Goal: Task Accomplishment & Management: Use online tool/utility

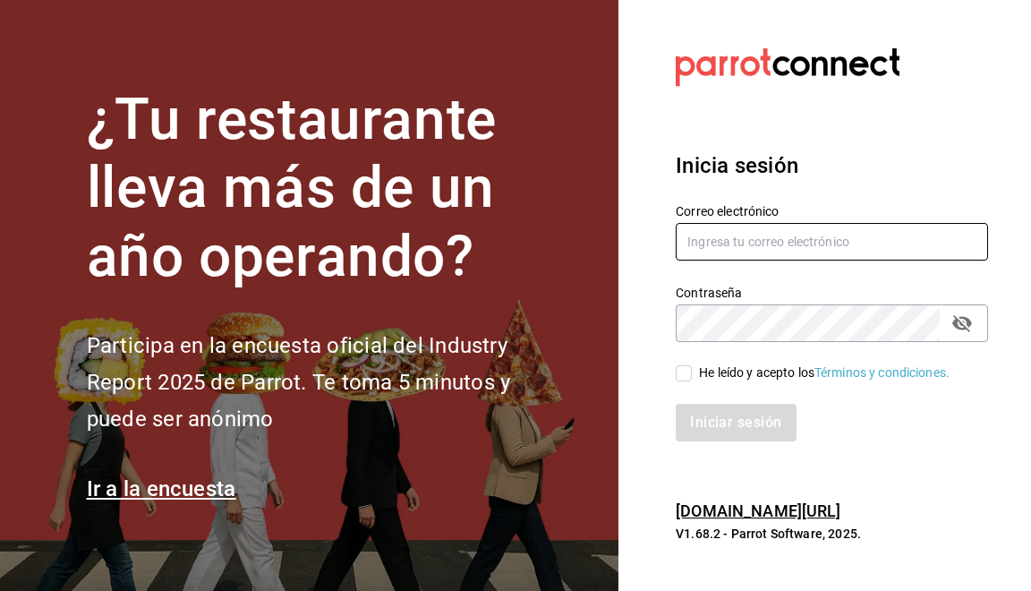
click at [877, 248] on input "text" at bounding box center [832, 242] width 312 height 38
type input "pooo@live.com.mx"
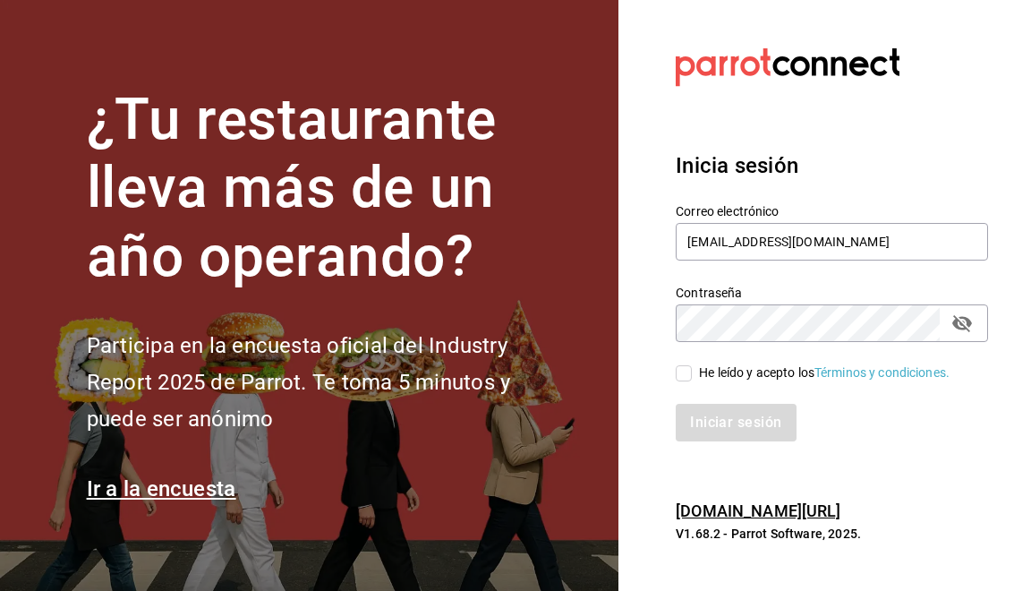
click at [682, 370] on input "He leído y acepto los Términos y condiciones." at bounding box center [684, 373] width 16 height 16
checkbox input "true"
click at [748, 426] on button "Iniciar sesión" at bounding box center [737, 423] width 122 height 38
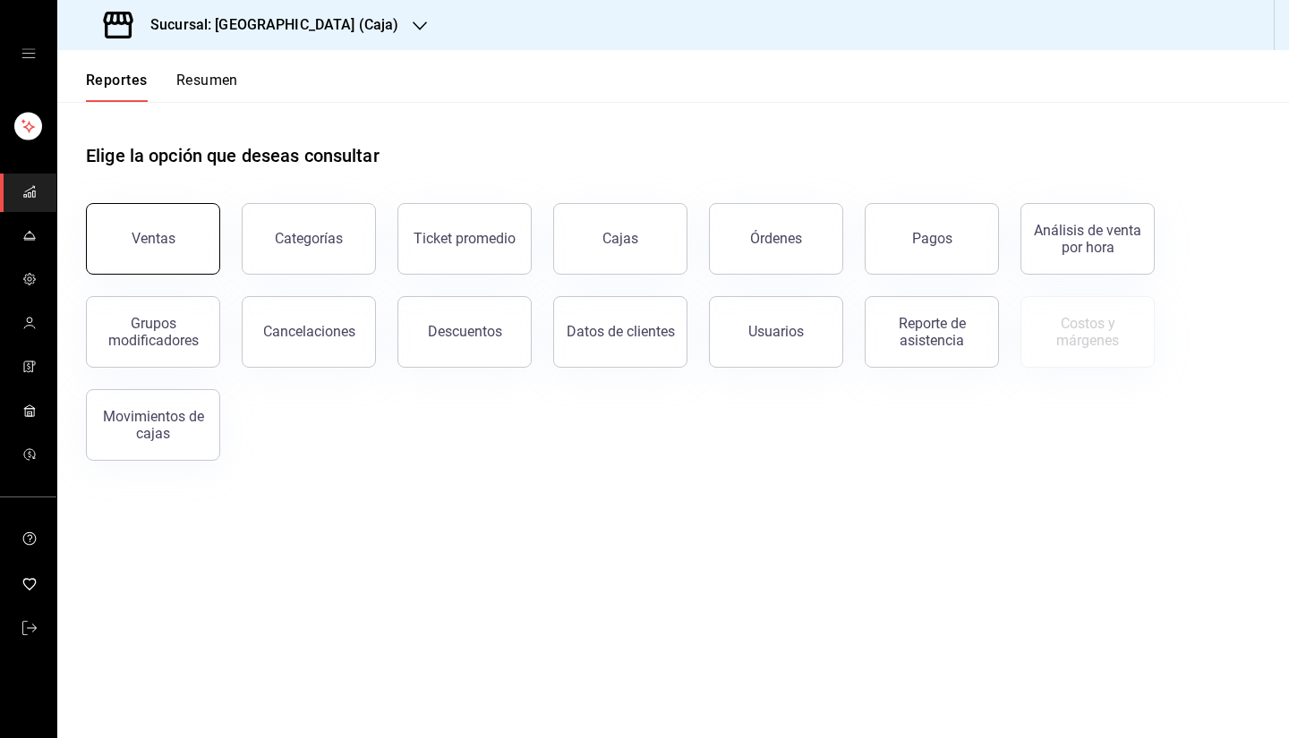
click at [183, 247] on button "Ventas" at bounding box center [153, 239] width 134 height 72
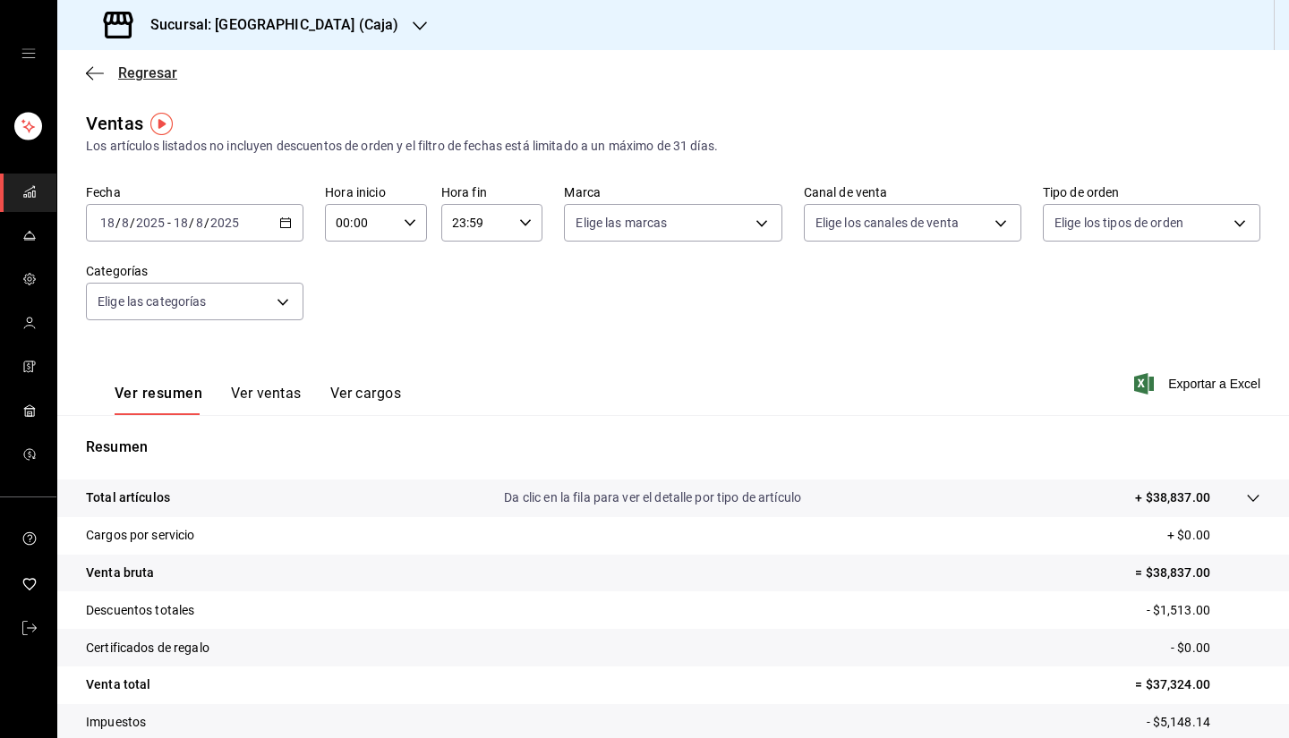
click at [144, 72] on span "Regresar" at bounding box center [147, 72] width 59 height 17
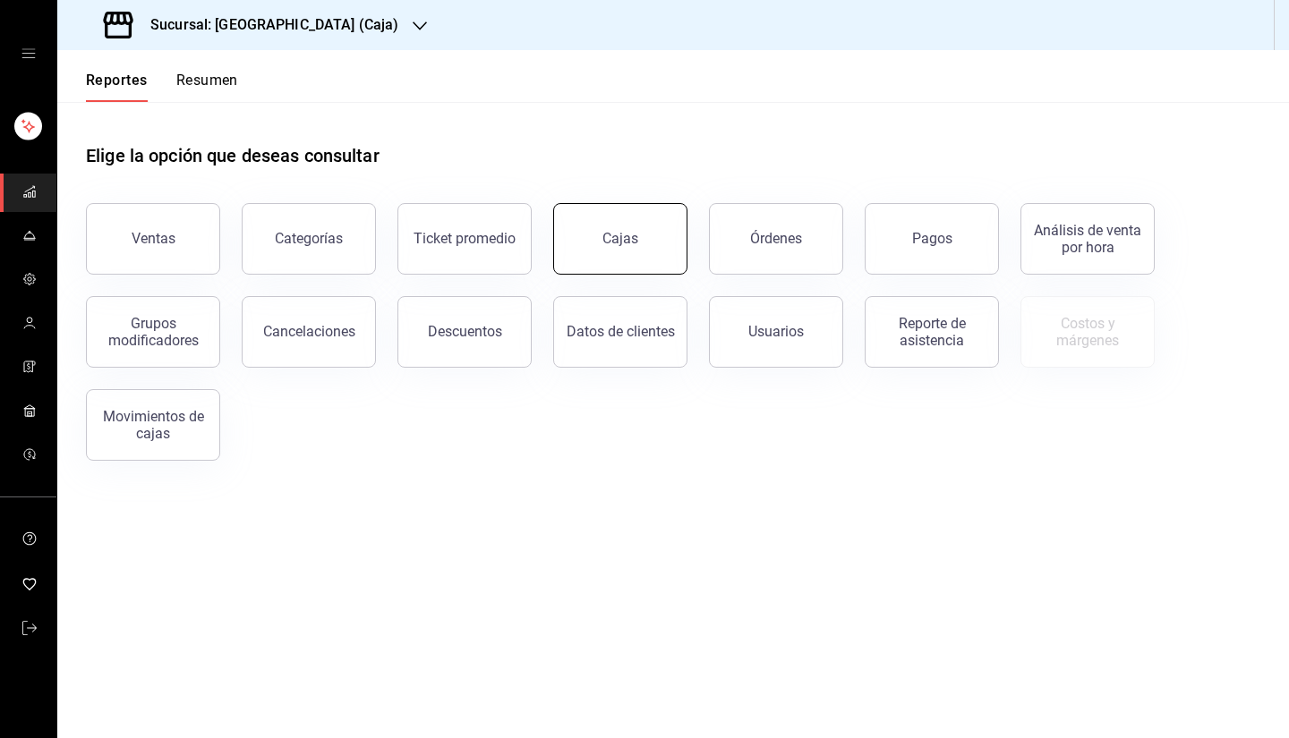
click at [643, 249] on button "Cajas" at bounding box center [620, 239] width 134 height 72
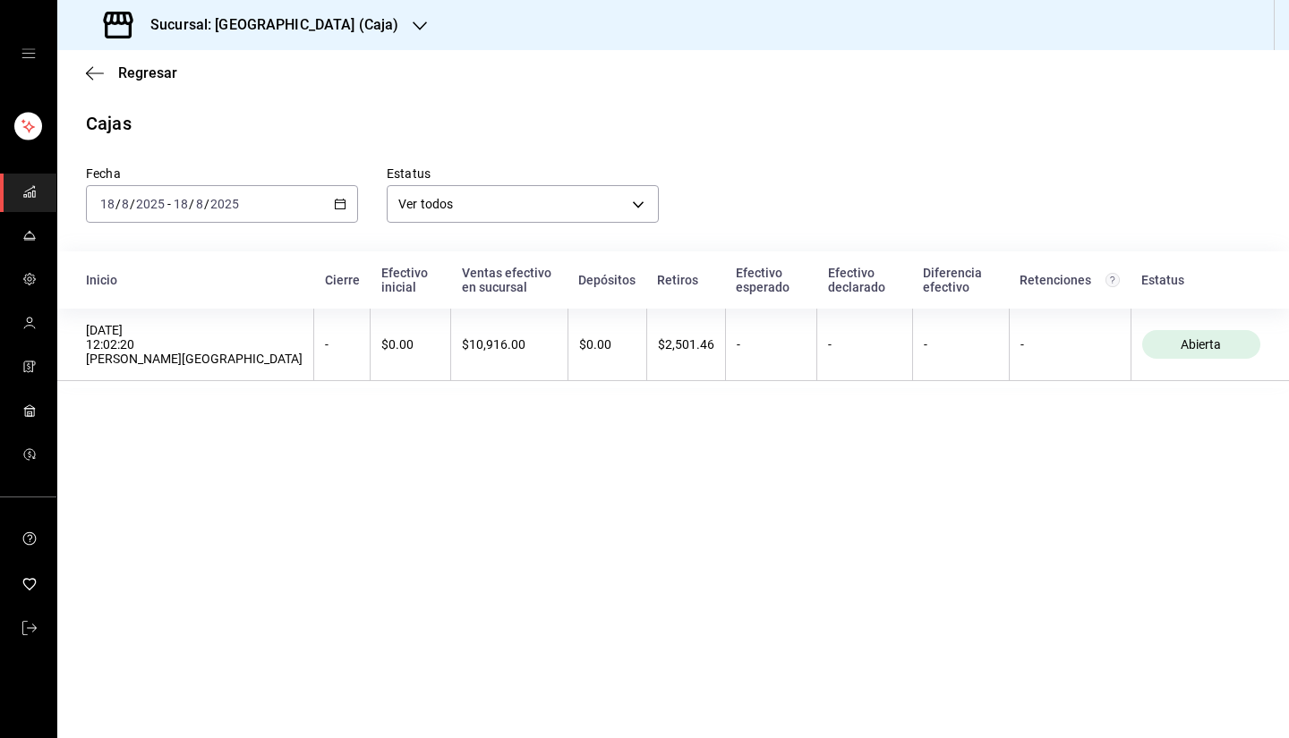
click at [413, 33] on icon "button" at bounding box center [420, 26] width 14 height 14
click at [233, 129] on div "Casino Español" at bounding box center [191, 118] width 268 height 40
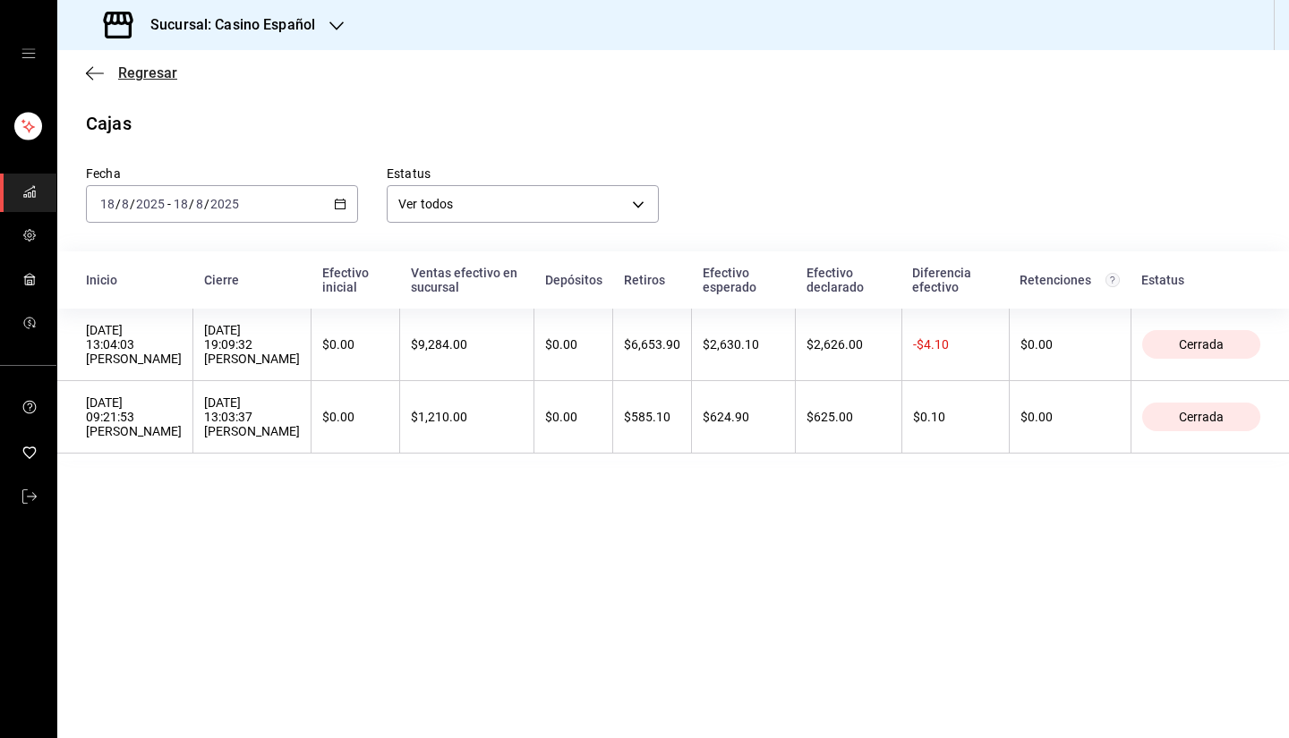
click at [154, 76] on span "Regresar" at bounding box center [147, 72] width 59 height 17
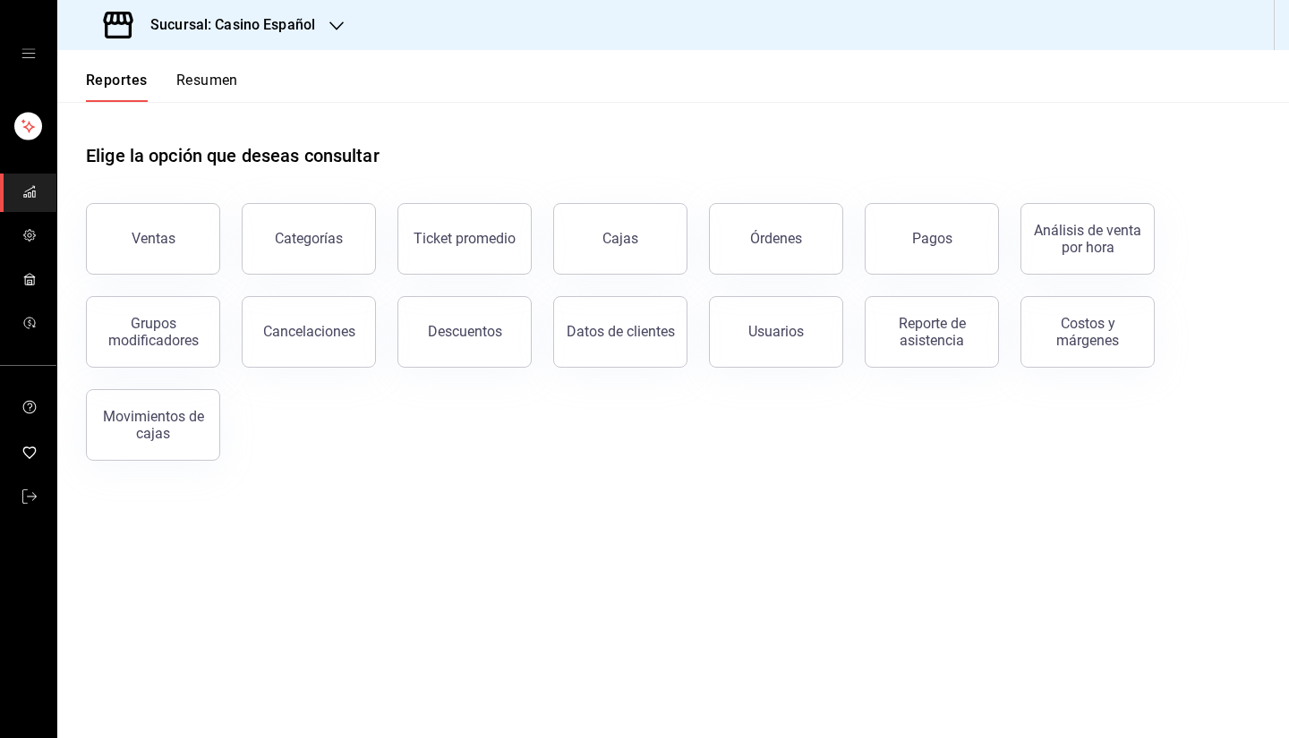
click at [243, 35] on h3 "Sucursal: Casino Español" at bounding box center [225, 24] width 179 height 21
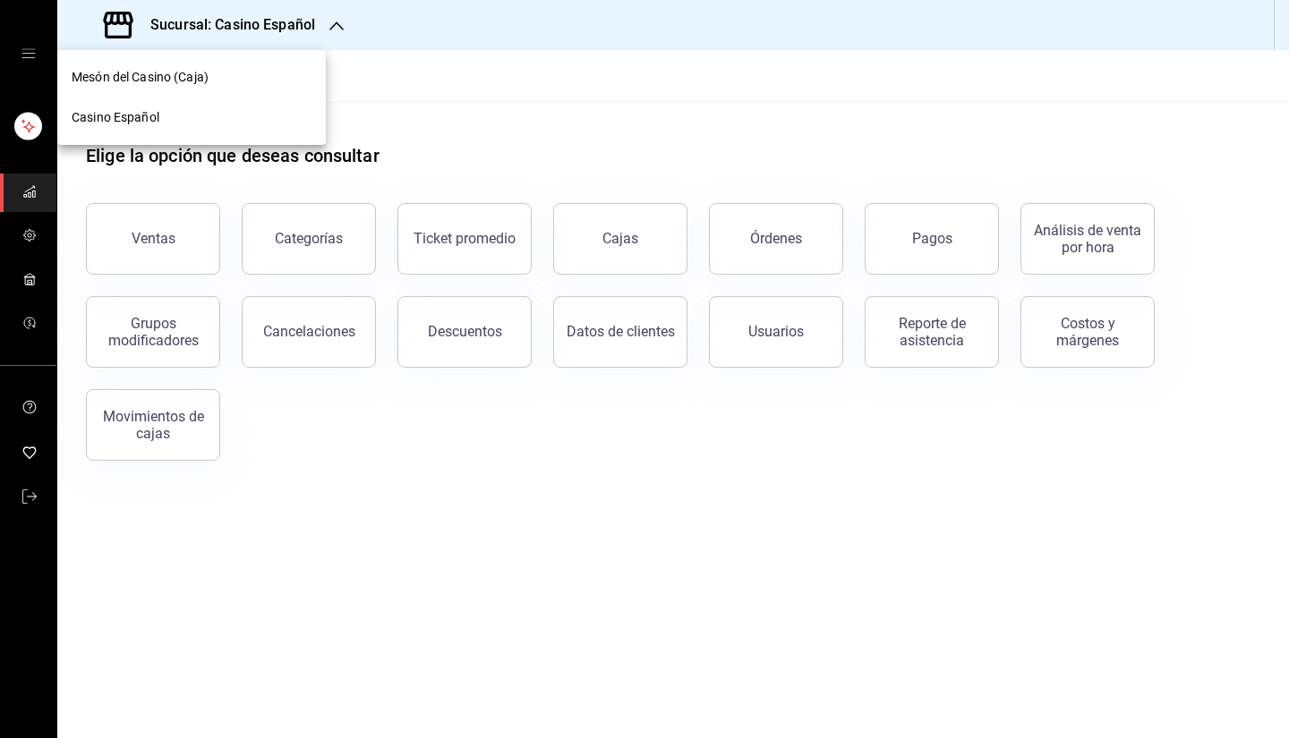
click at [266, 72] on div "Mesón del Casino (Caja)" at bounding box center [192, 77] width 240 height 19
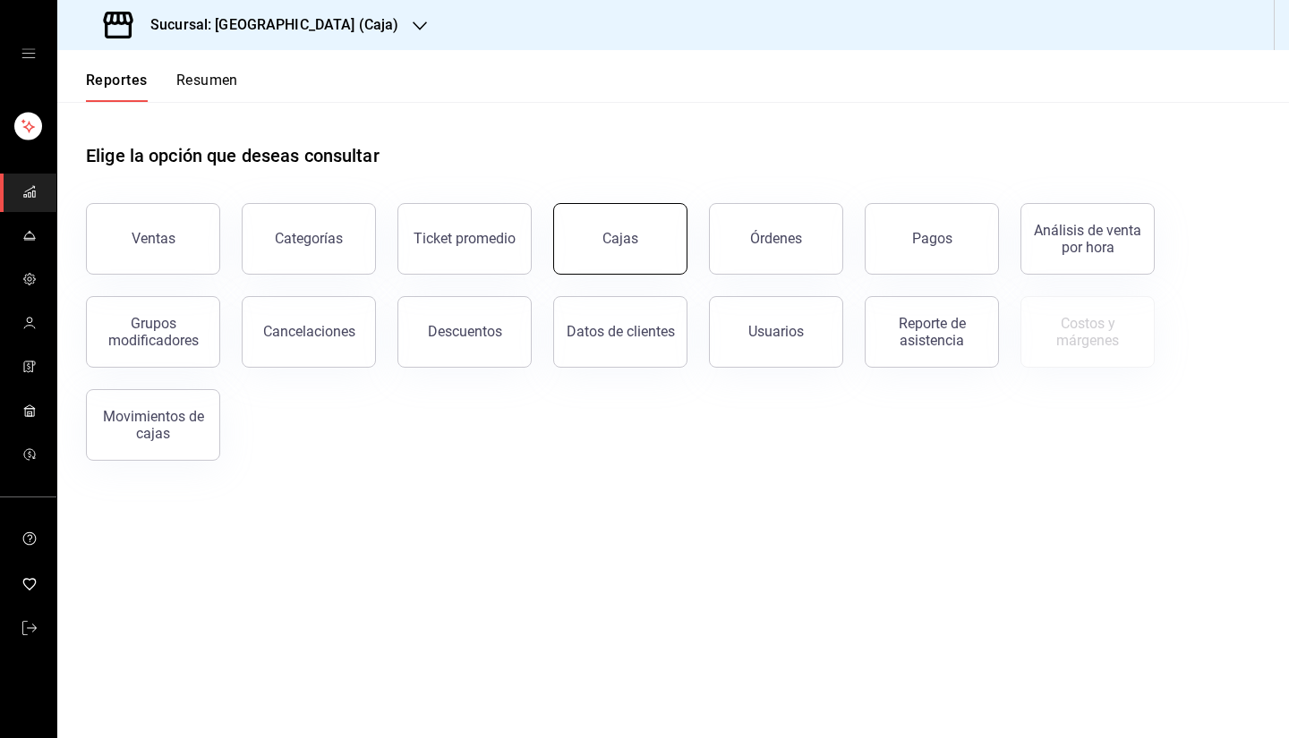
click at [600, 263] on button "Cajas" at bounding box center [620, 239] width 134 height 72
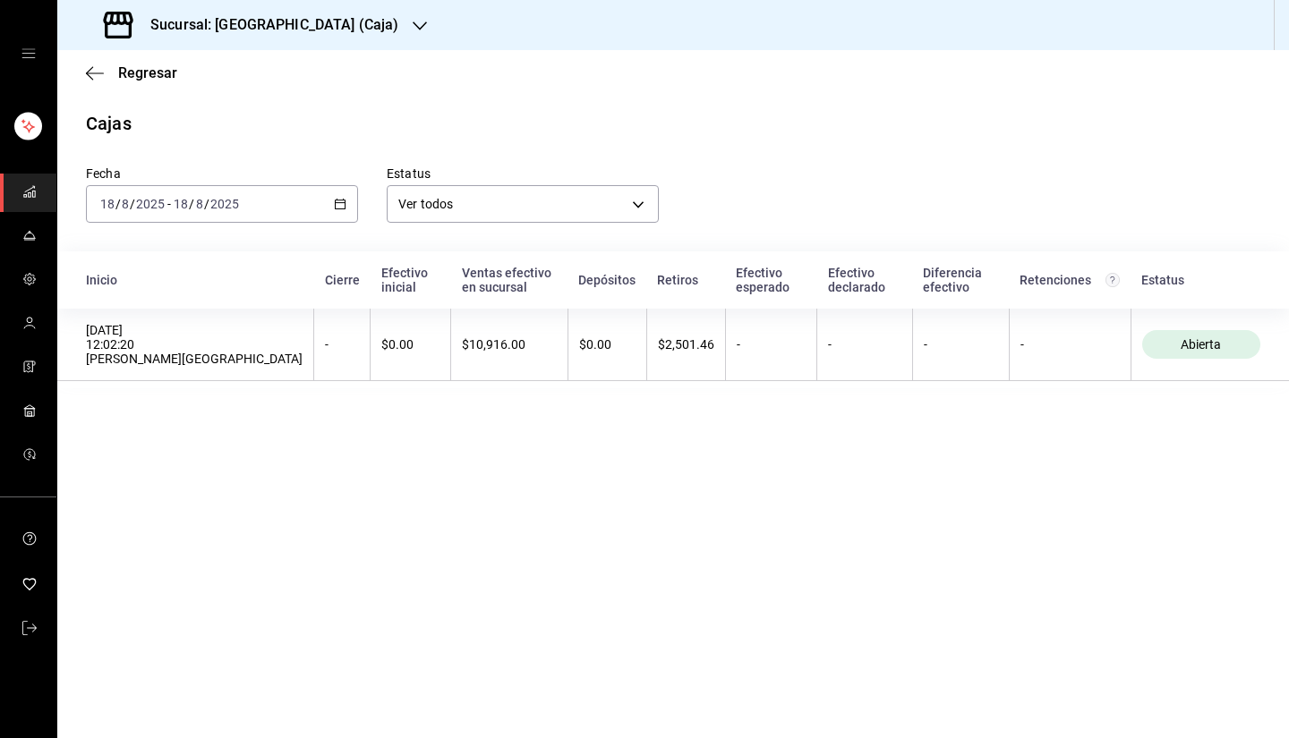
click at [379, 39] on div "Sucursal: [GEOGRAPHIC_DATA] (Caja)" at bounding box center [253, 25] width 362 height 50
click at [199, 126] on div "Casino Español" at bounding box center [192, 117] width 240 height 19
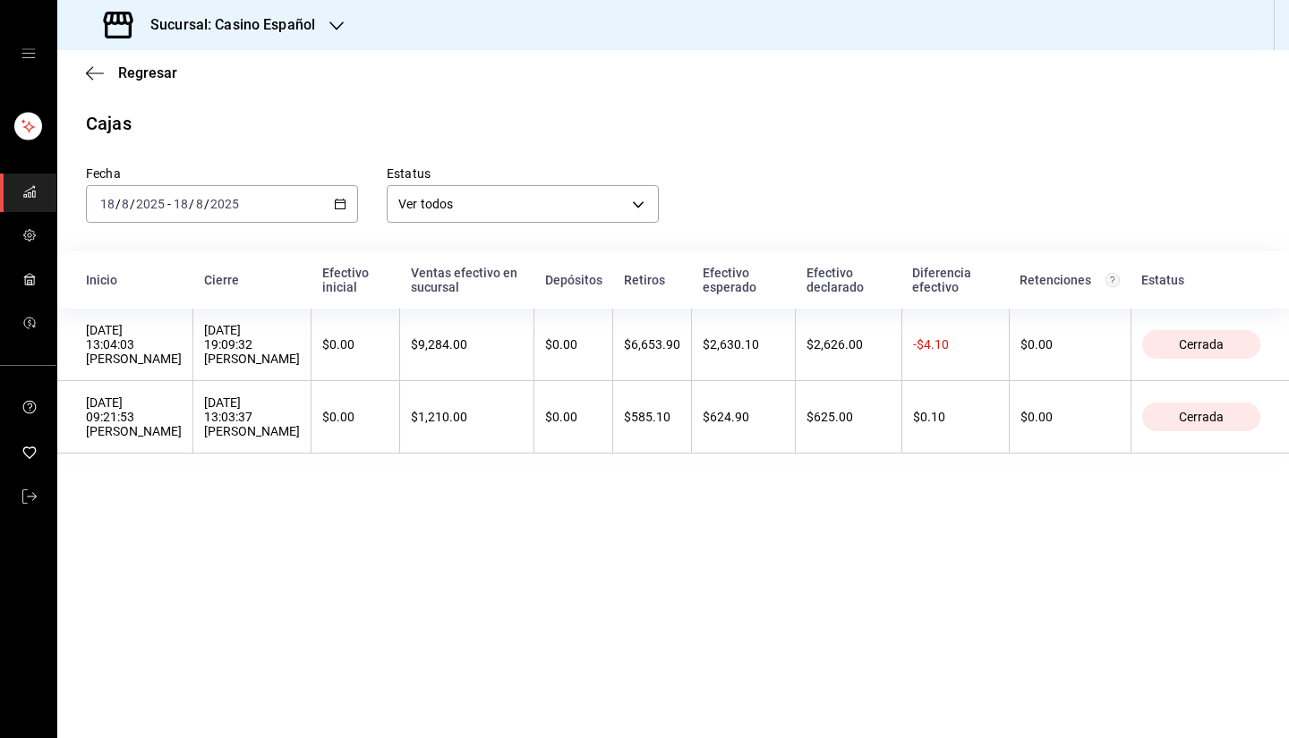
click at [333, 45] on div "Sucursal: Casino Español" at bounding box center [211, 25] width 279 height 50
click at [270, 77] on div "Mesón del Casino (Caja)" at bounding box center [192, 77] width 240 height 19
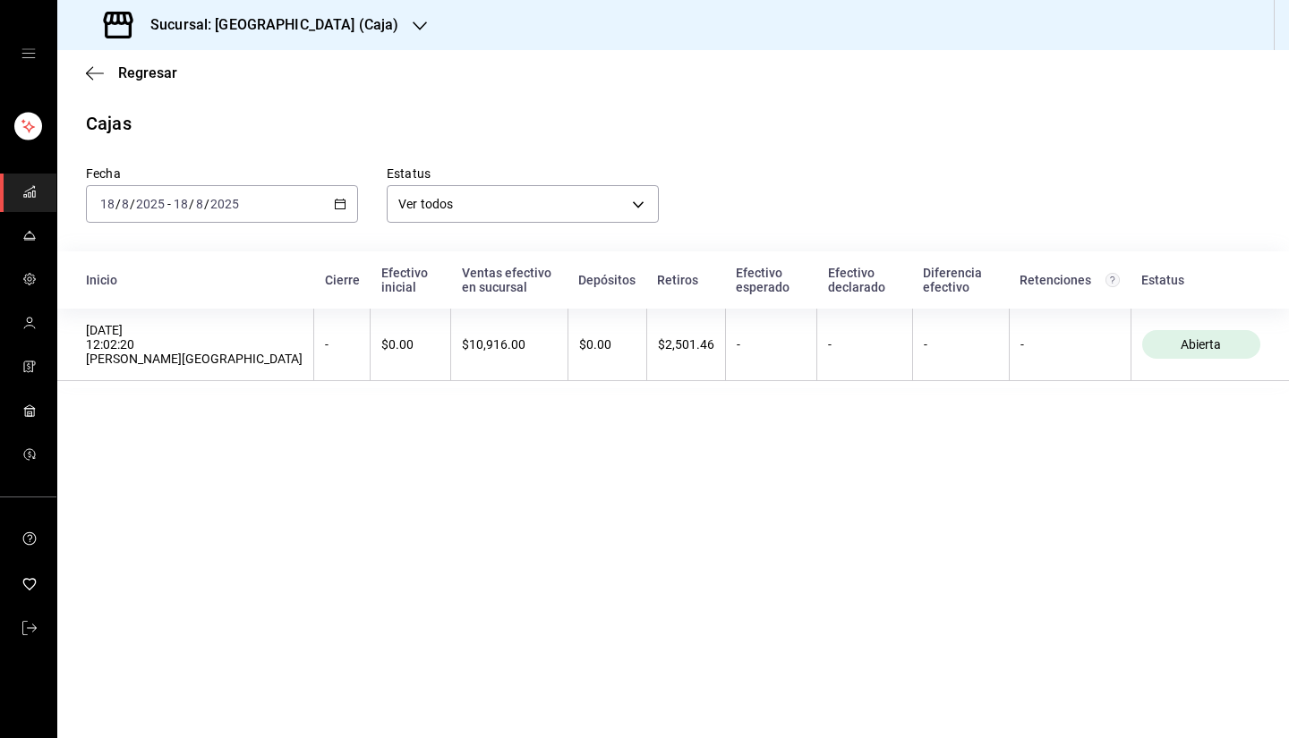
click at [356, 26] on h3 "Sucursal: [GEOGRAPHIC_DATA] (Caja)" at bounding box center [267, 24] width 262 height 21
click at [243, 115] on div "Casino Español" at bounding box center [192, 117] width 240 height 19
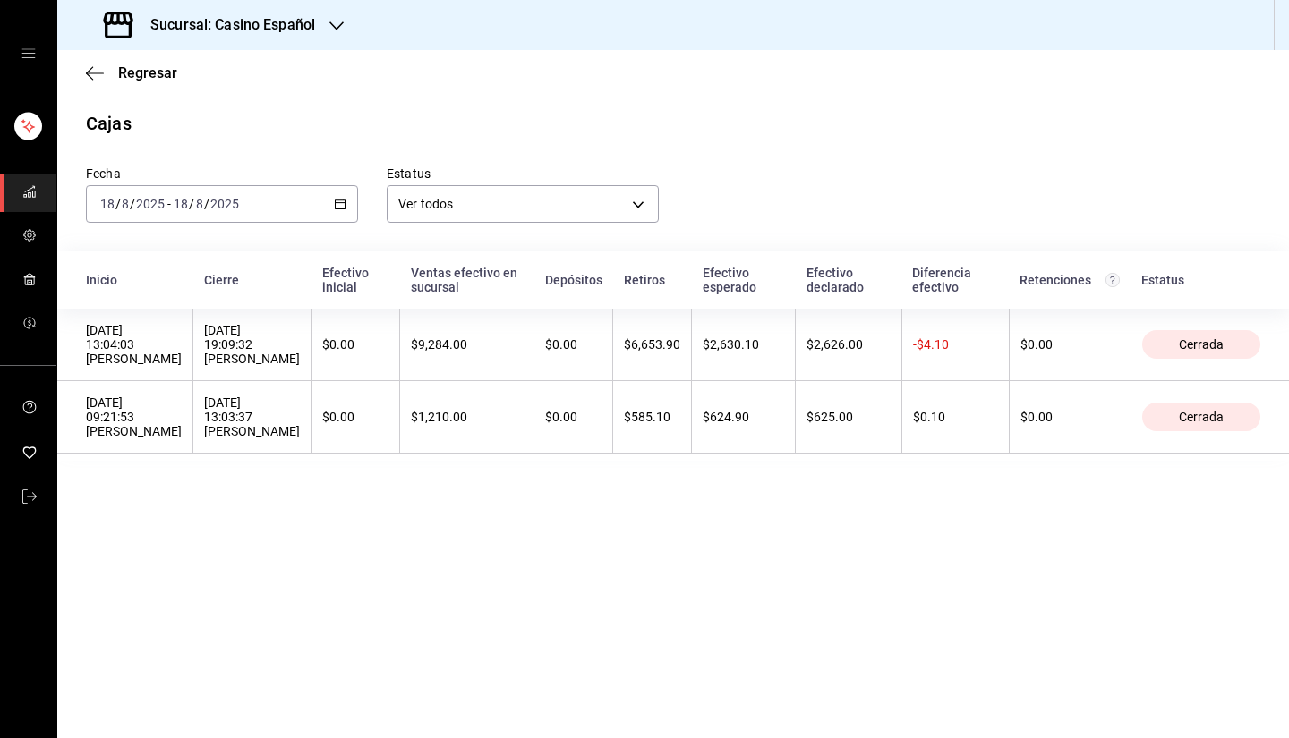
click at [279, 19] on h3 "Sucursal: Casino Español" at bounding box center [225, 24] width 179 height 21
click at [263, 106] on div "Casino Español" at bounding box center [191, 118] width 268 height 40
click at [289, 13] on div "Sucursal: Casino Español" at bounding box center [211, 25] width 279 height 50
click at [302, 78] on div "Mesón del Casino (Caja)" at bounding box center [192, 77] width 240 height 19
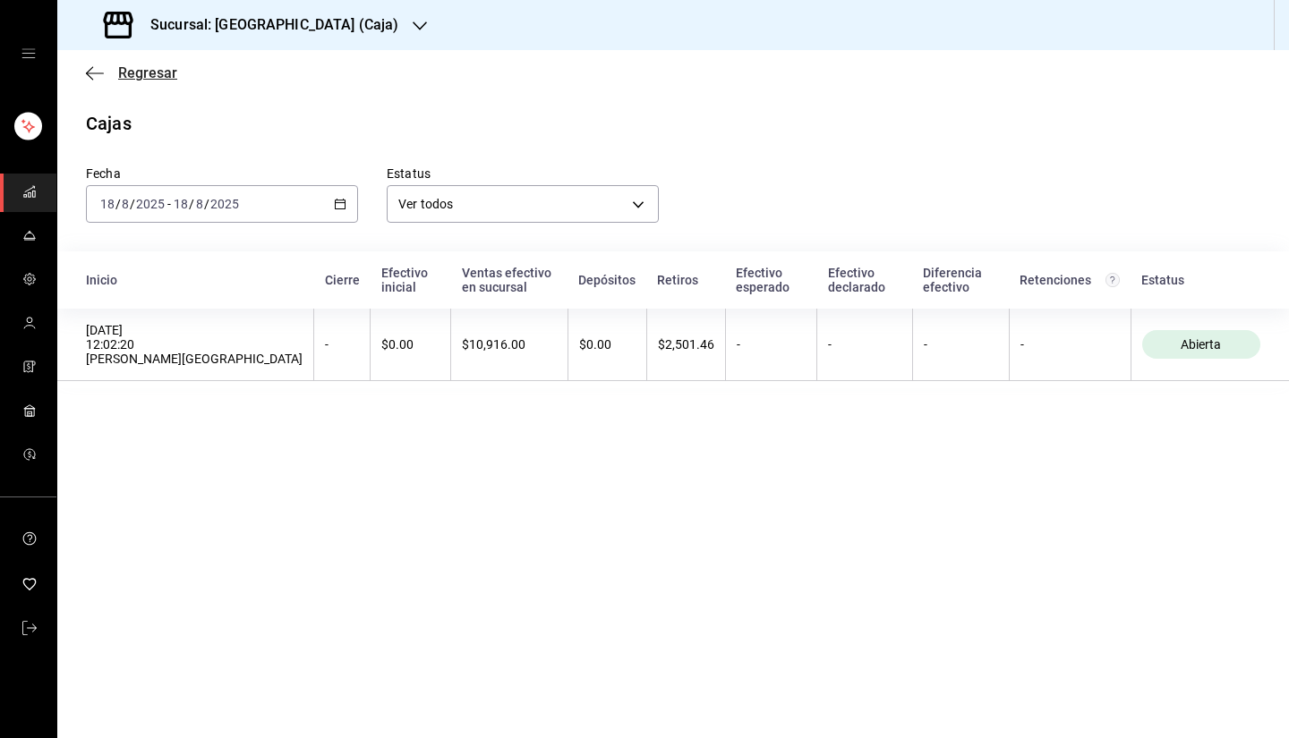
click at [140, 74] on span "Regresar" at bounding box center [147, 72] width 59 height 17
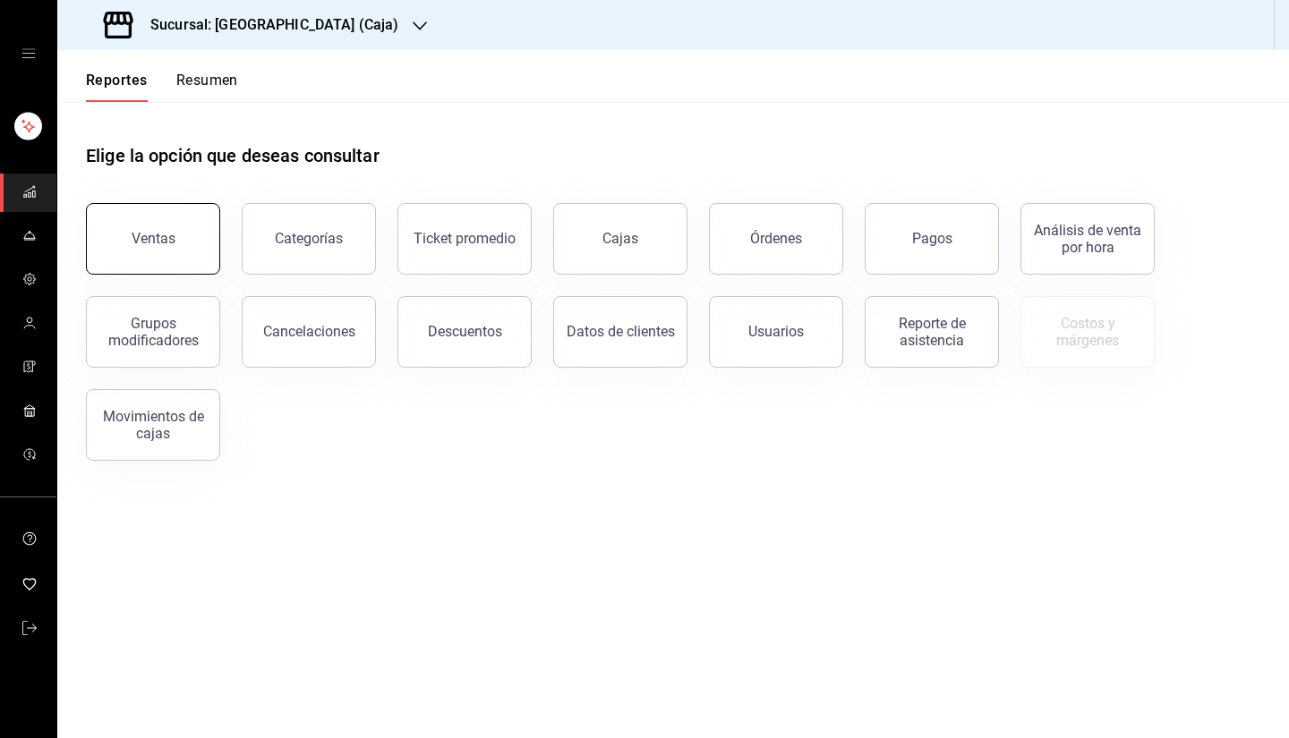
click at [147, 240] on div "Ventas" at bounding box center [154, 238] width 44 height 17
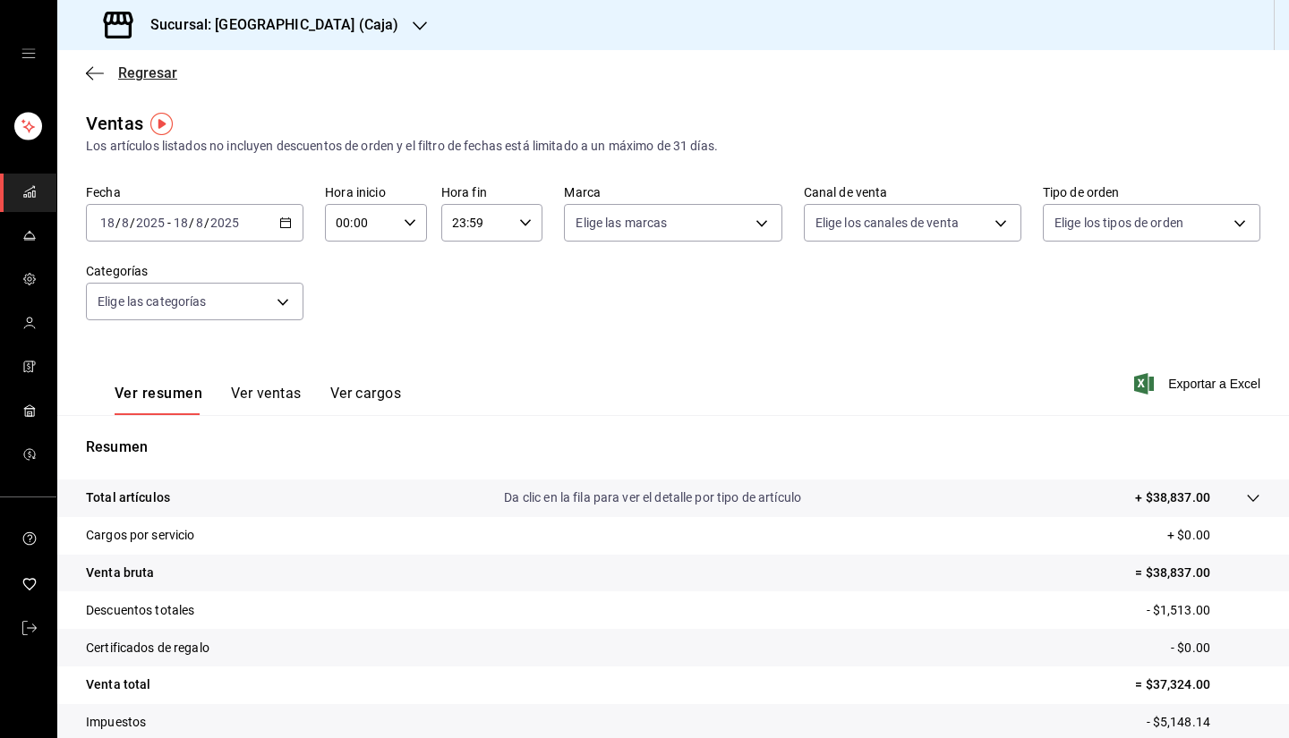
click at [149, 75] on span "Regresar" at bounding box center [147, 72] width 59 height 17
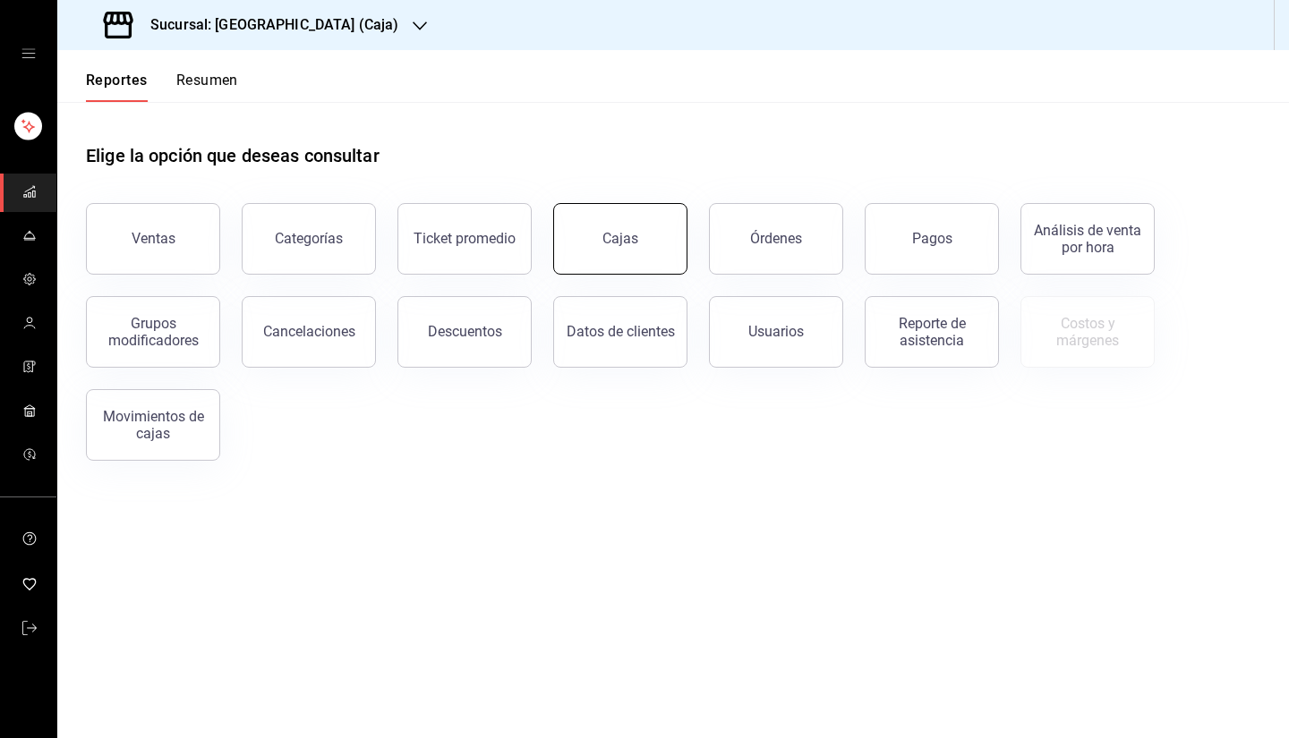
click at [588, 244] on button "Cajas" at bounding box center [620, 239] width 134 height 72
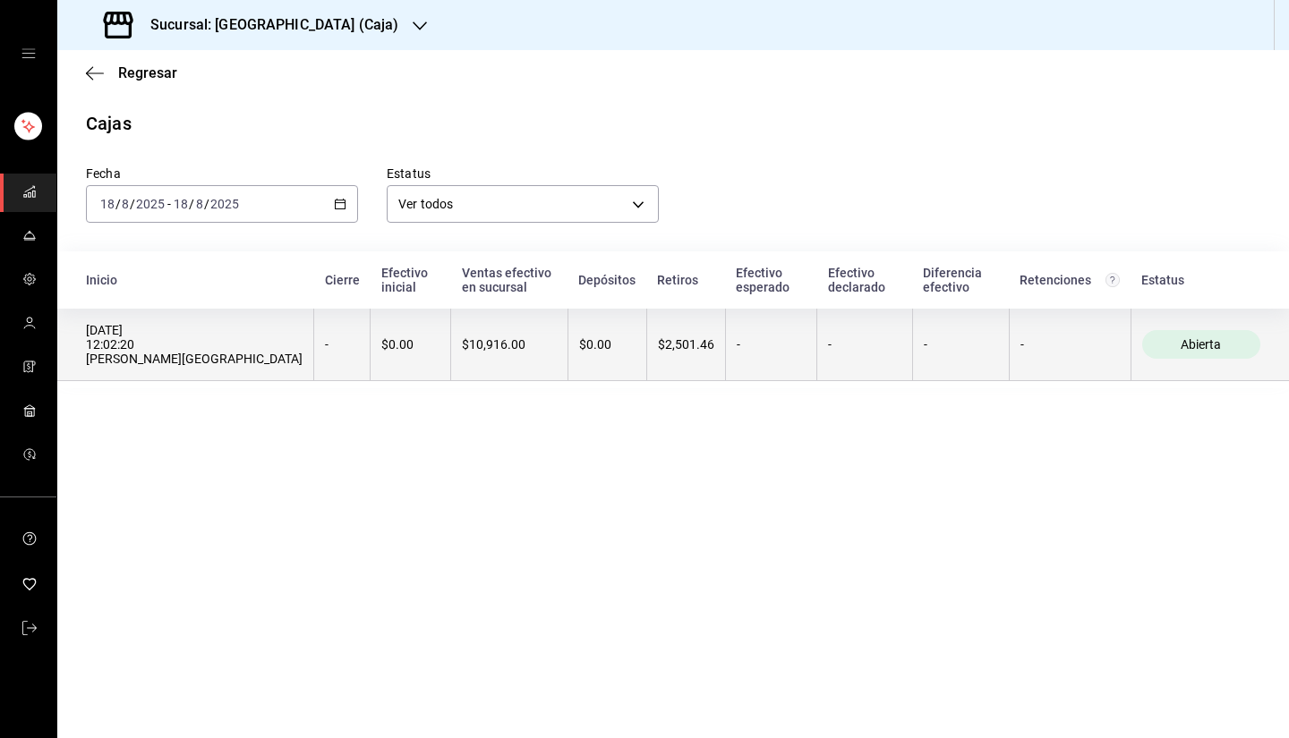
click at [1142, 339] on th "Abierta" at bounding box center [1209, 345] width 158 height 72
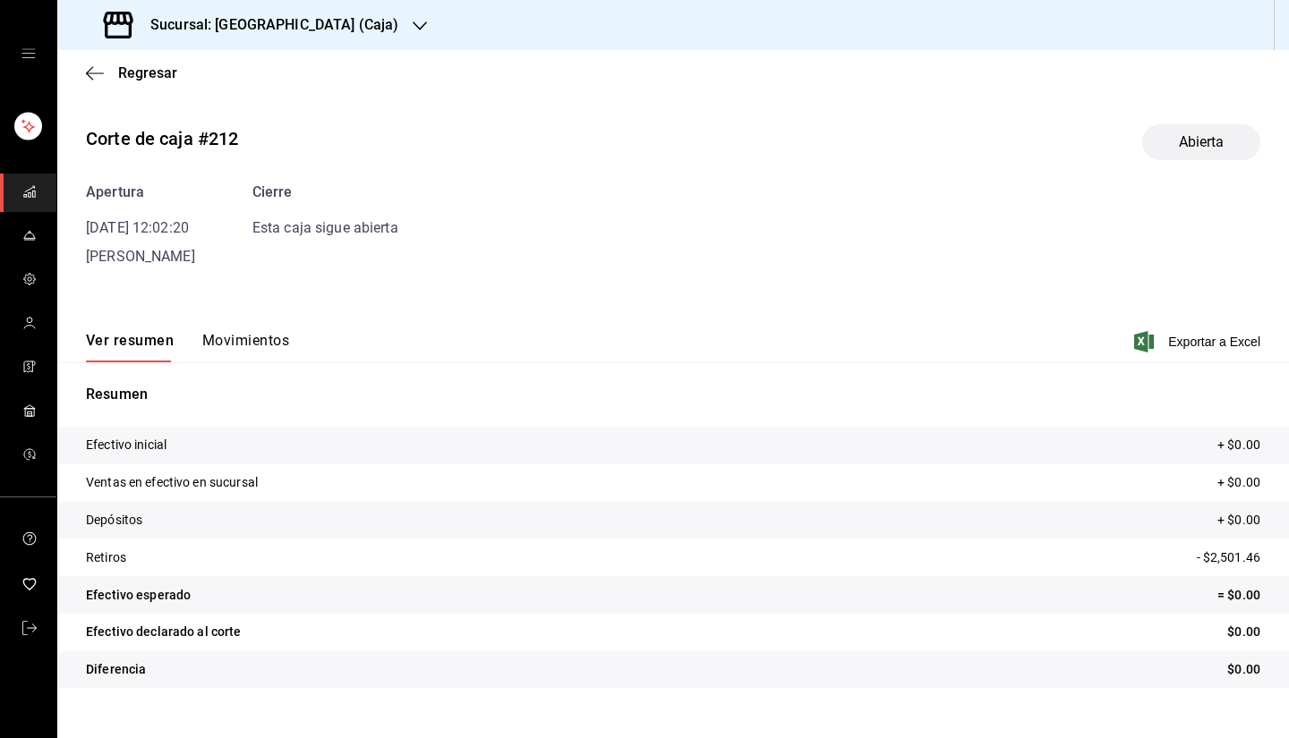
click at [260, 337] on button "Movimientos" at bounding box center [245, 347] width 87 height 30
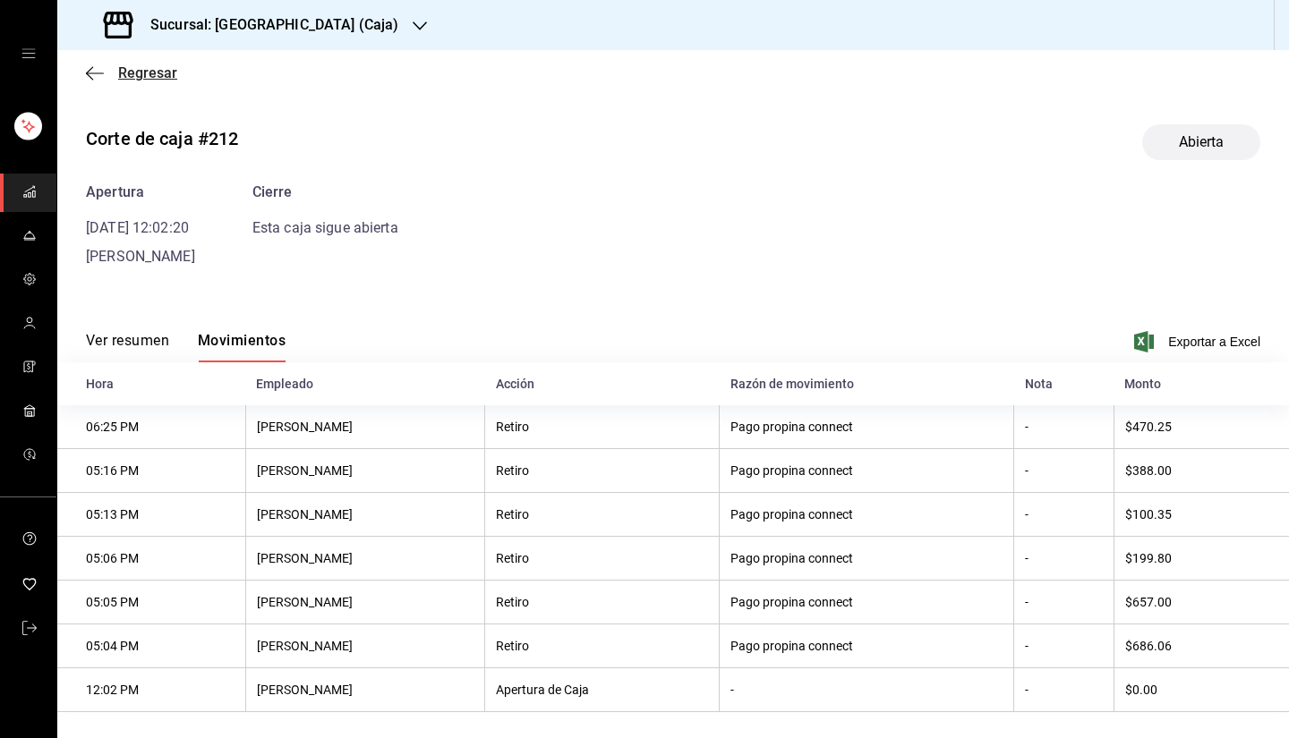
click at [131, 72] on span "Regresar" at bounding box center [147, 72] width 59 height 17
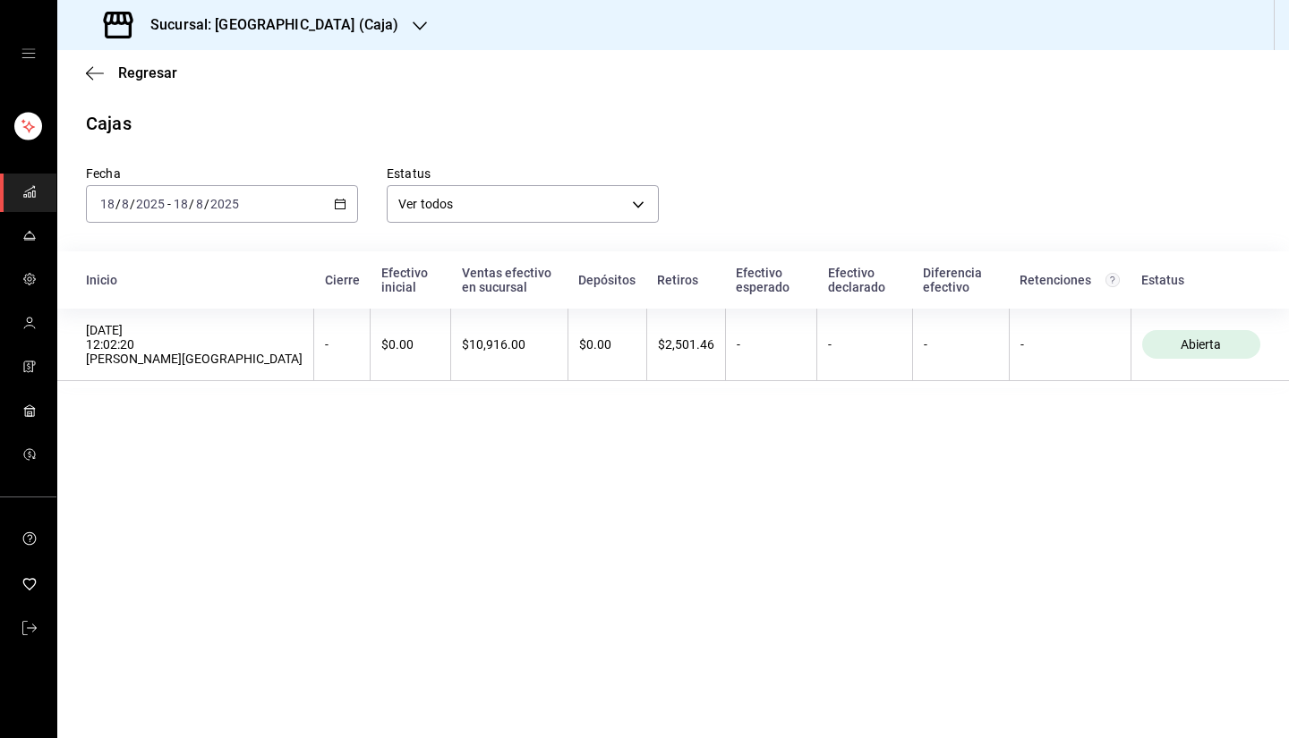
click at [217, 26] on h3 "Sucursal: [GEOGRAPHIC_DATA] (Caja)" at bounding box center [267, 24] width 262 height 21
click at [193, 114] on div "Casino Español" at bounding box center [192, 117] width 240 height 19
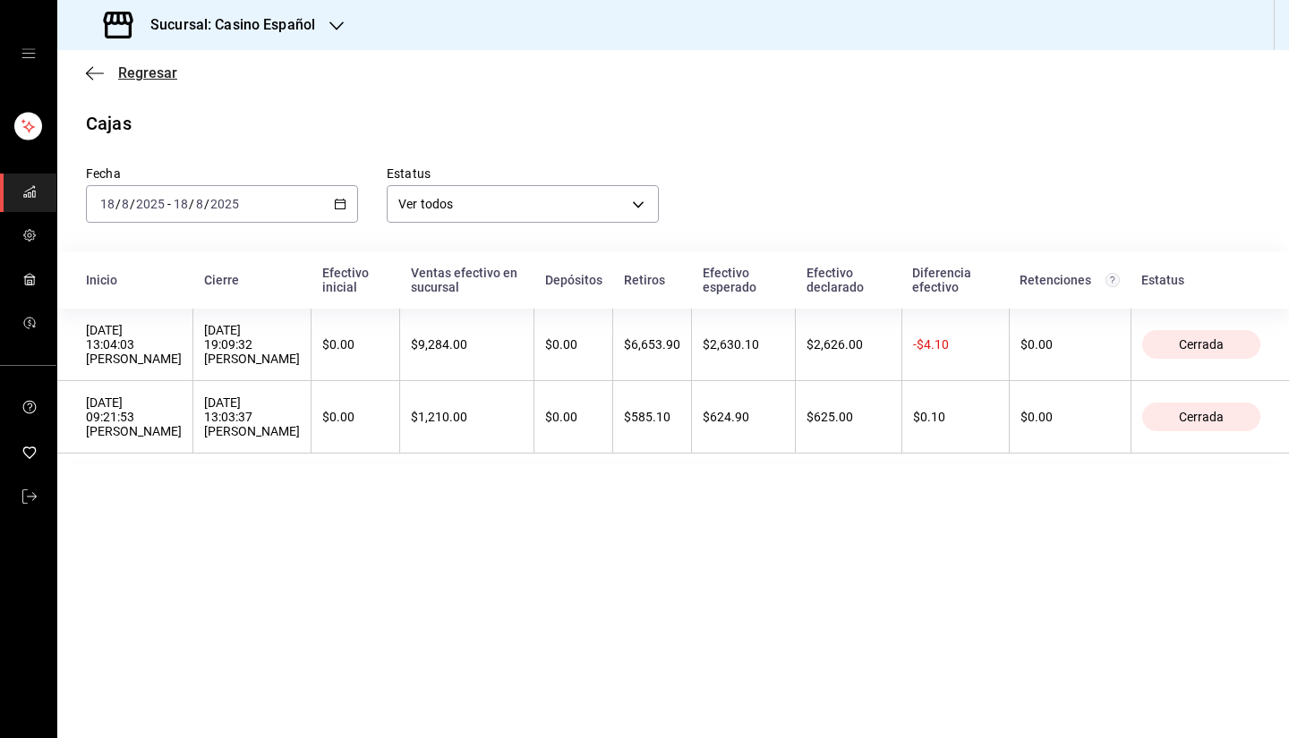
click at [147, 77] on span "Regresar" at bounding box center [147, 72] width 59 height 17
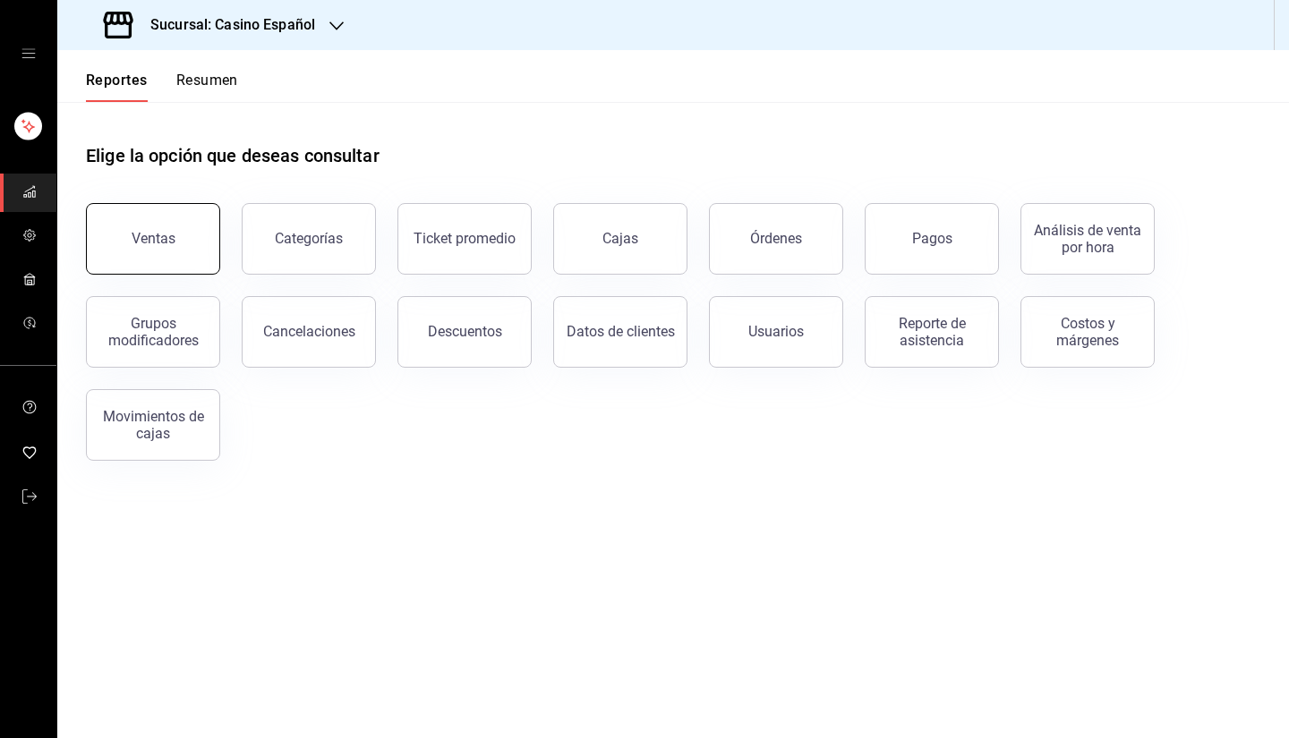
click at [165, 246] on div "Ventas" at bounding box center [154, 238] width 44 height 17
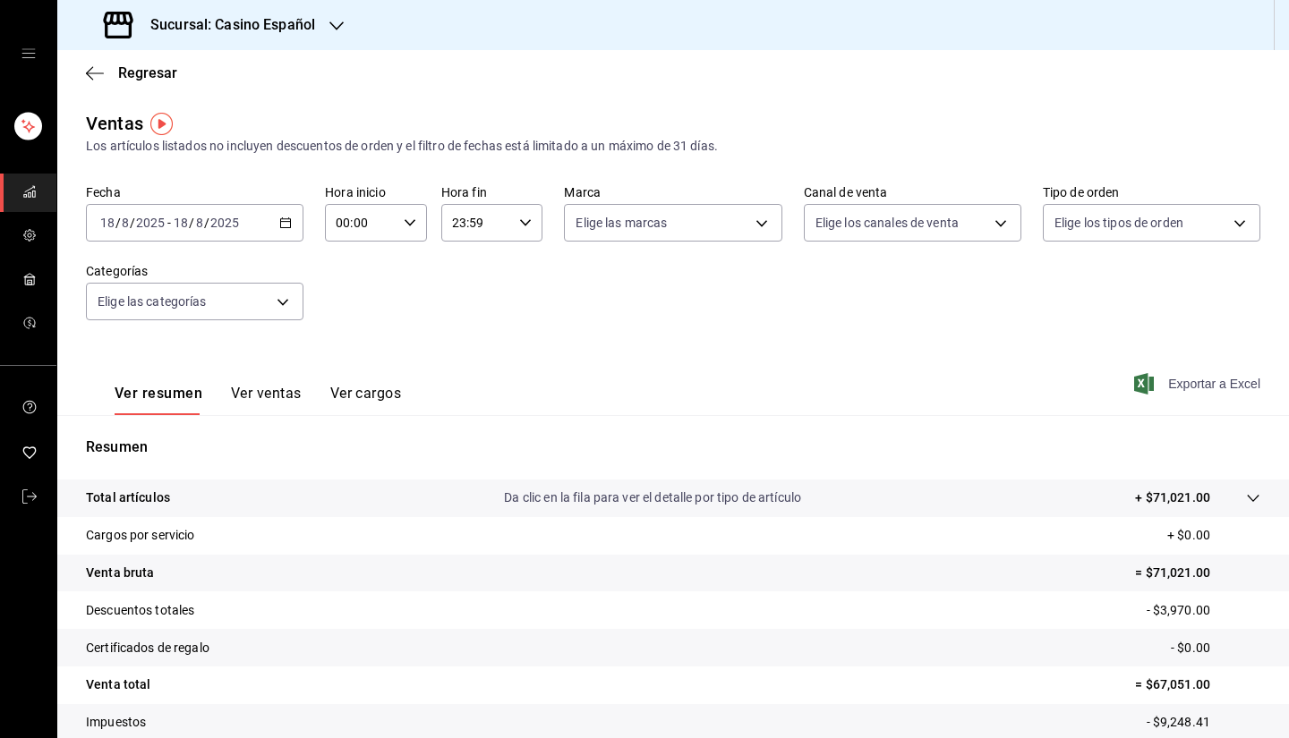
click at [1194, 380] on span "Exportar a Excel" at bounding box center [1198, 383] width 123 height 21
drag, startPoint x: 1169, startPoint y: 51, endPoint x: 1152, endPoint y: 69, distance: 24.7
click at [1169, 51] on div "Regresar" at bounding box center [672, 73] width 1231 height 46
click at [136, 73] on span "Regresar" at bounding box center [147, 72] width 59 height 17
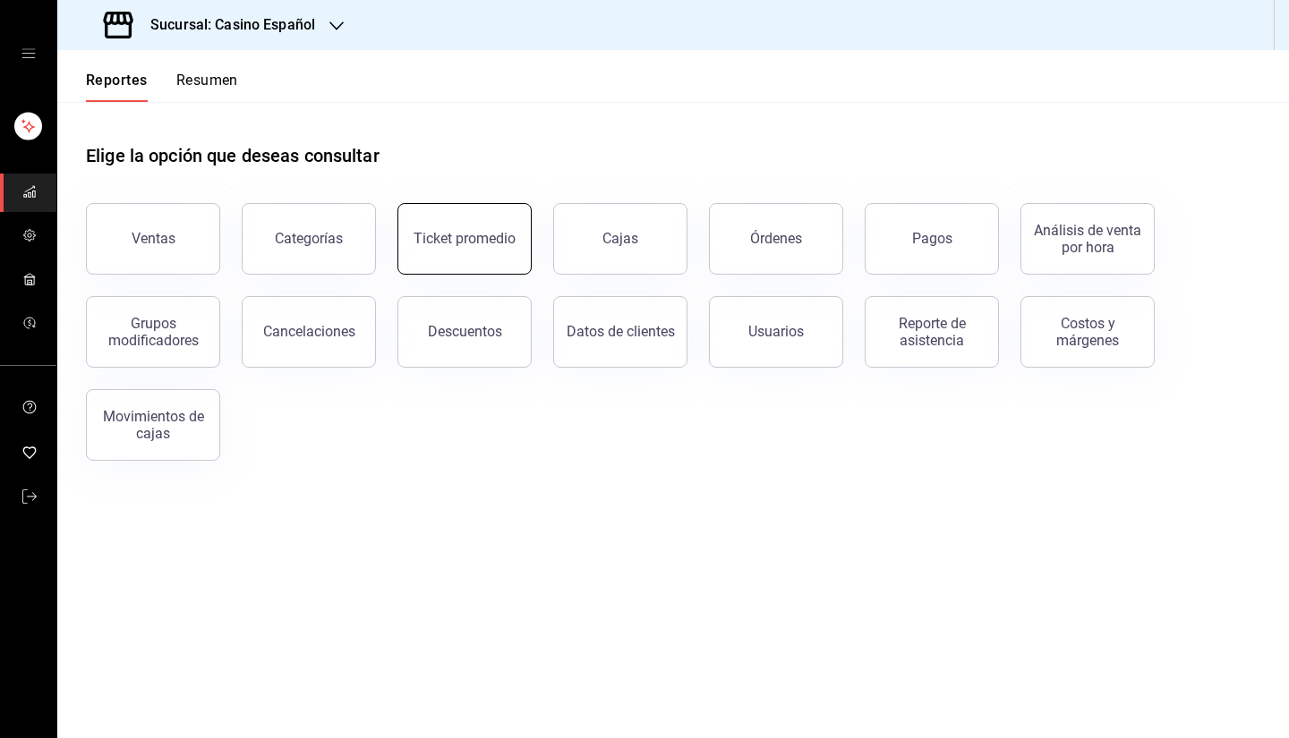
click at [473, 246] on button "Ticket promedio" at bounding box center [464, 239] width 134 height 72
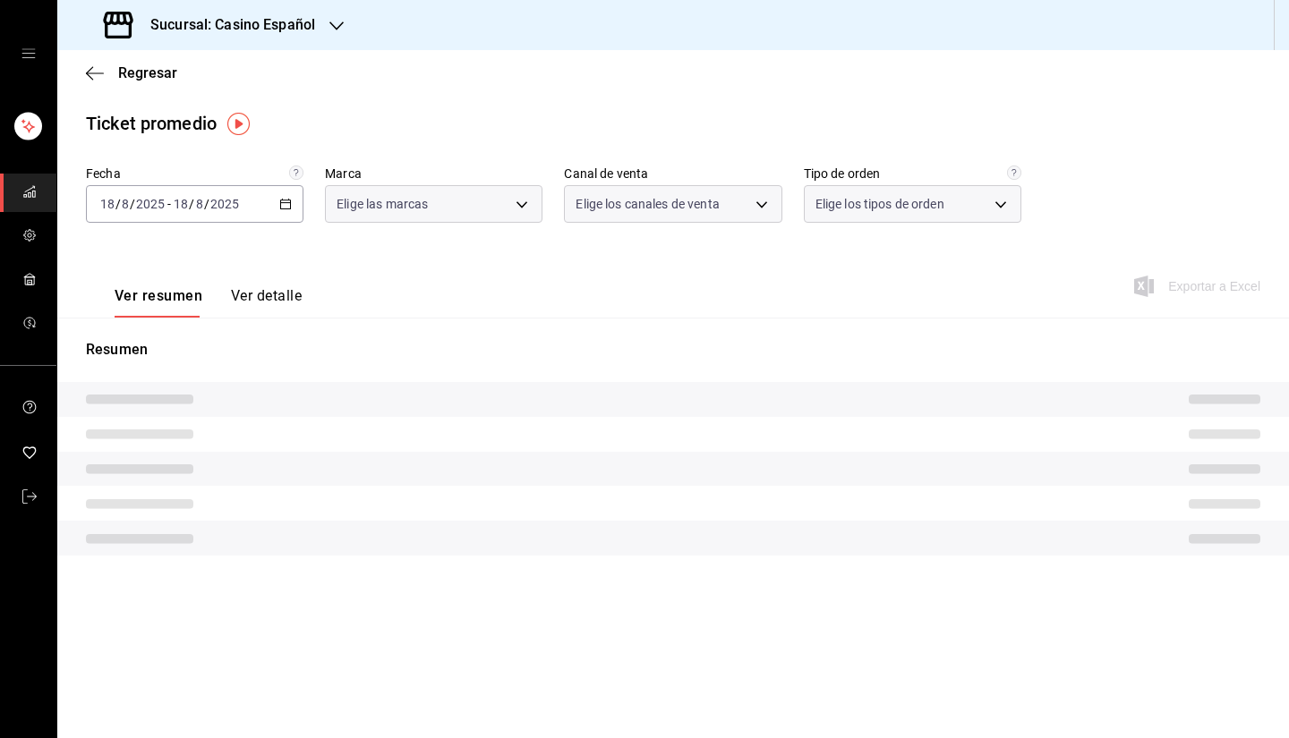
type input "fe06245a-8f86-4a5a-9f15-d6b16e0587cf"
type input "PARROT,UBER_EATS,RAPPI,DIDI_FOOD,ONLINE"
type input "065078e3-213d-448e-93ca-cfb8ebfca619,71390002-e989-4167-af70-94c310f4878c,e5eea…"
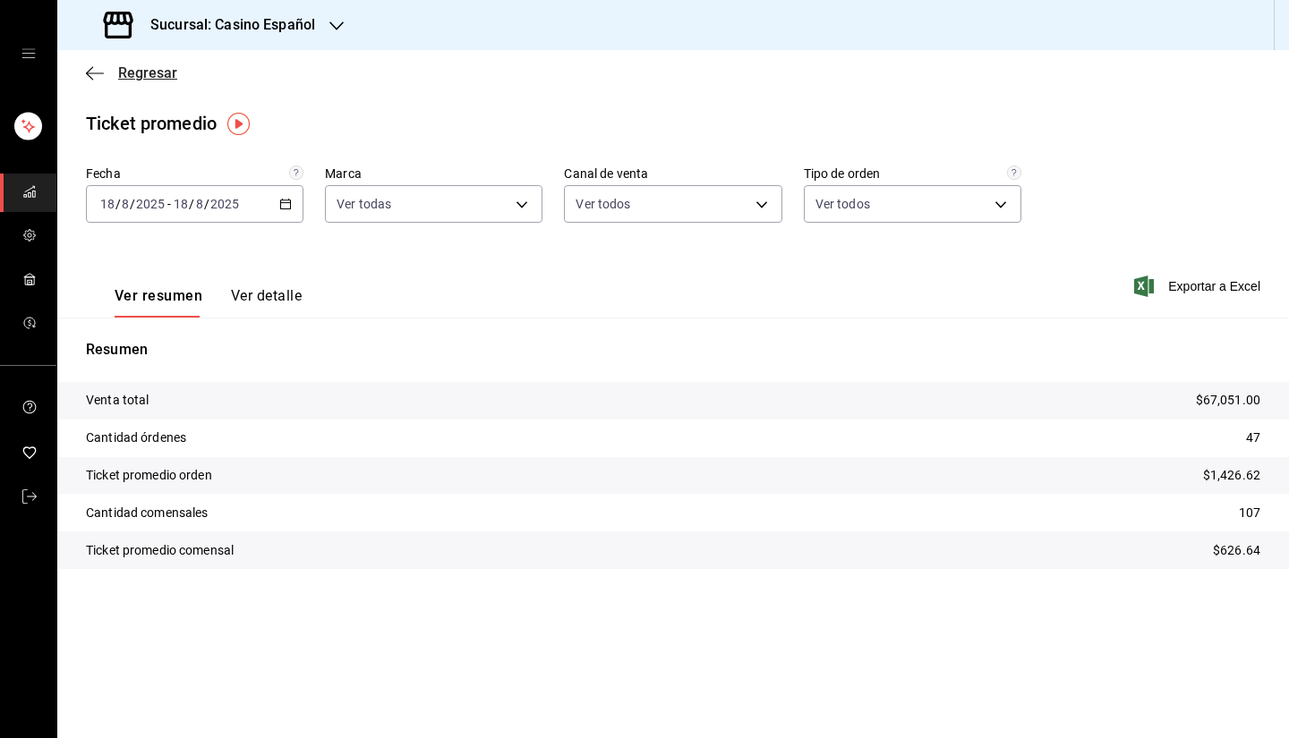
click at [146, 67] on span "Regresar" at bounding box center [147, 72] width 59 height 17
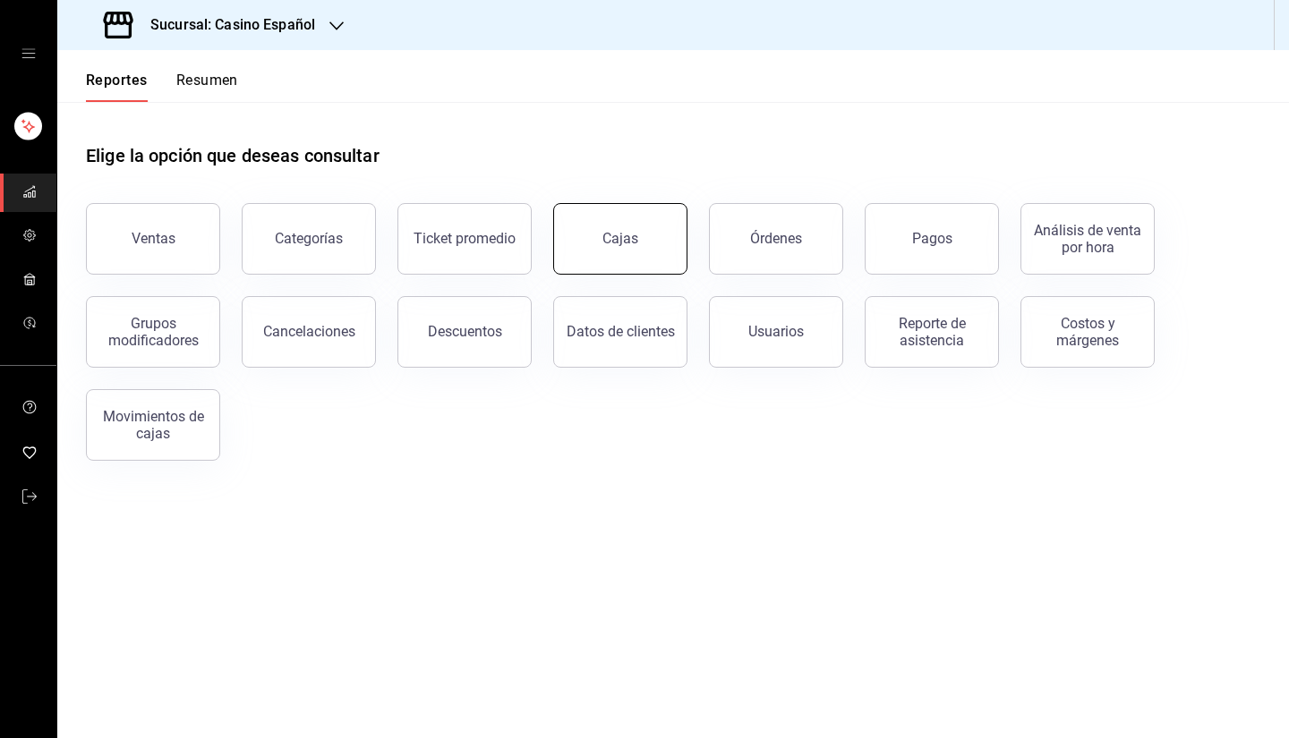
click at [651, 253] on button "Cajas" at bounding box center [620, 239] width 134 height 72
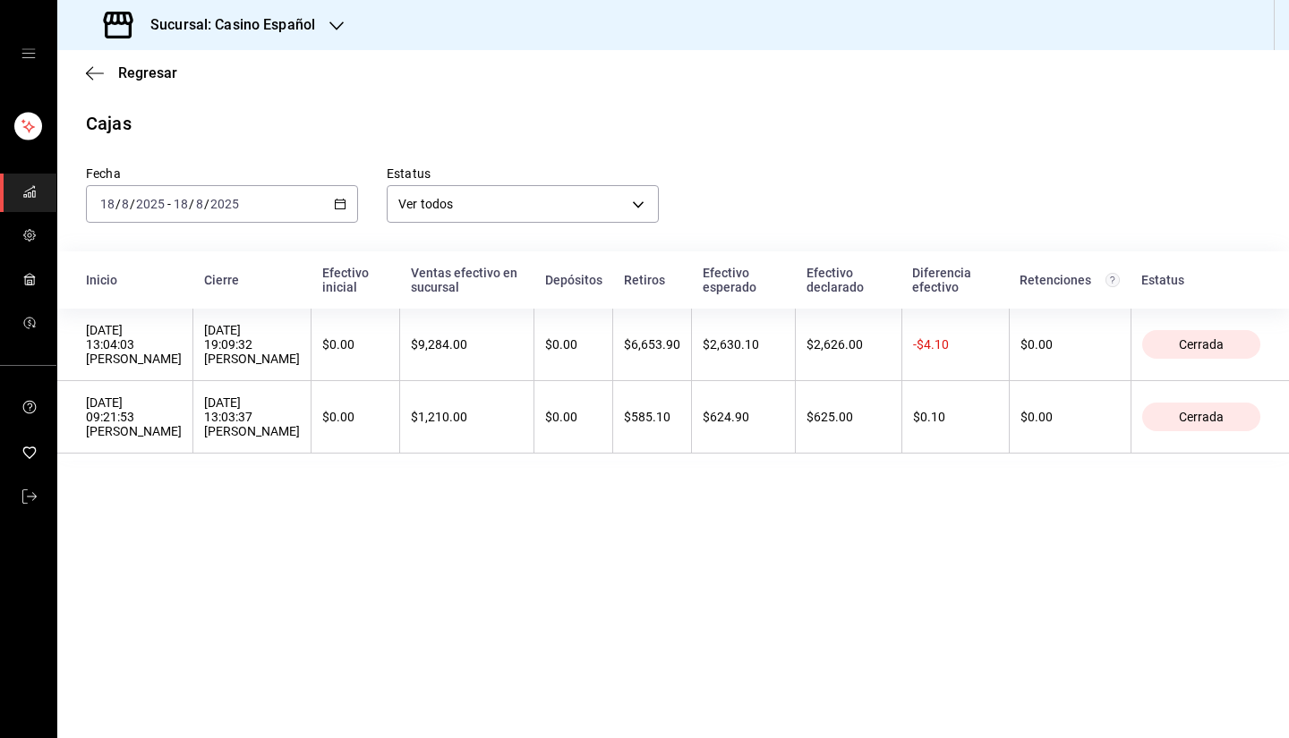
click at [317, 21] on div "Sucursal: Casino Español" at bounding box center [211, 25] width 279 height 50
click at [261, 94] on div "Mesón del Casino (Caja)" at bounding box center [191, 77] width 268 height 40
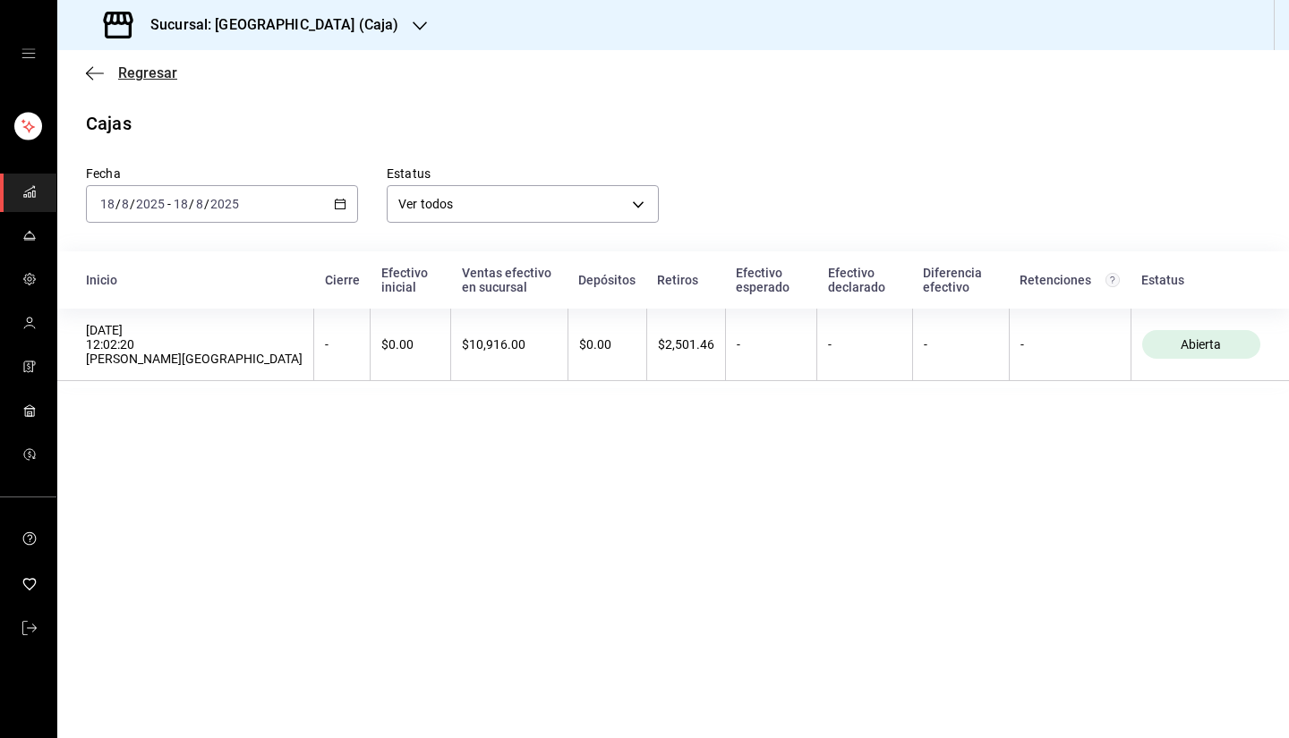
click at [169, 72] on span "Regresar" at bounding box center [147, 72] width 59 height 17
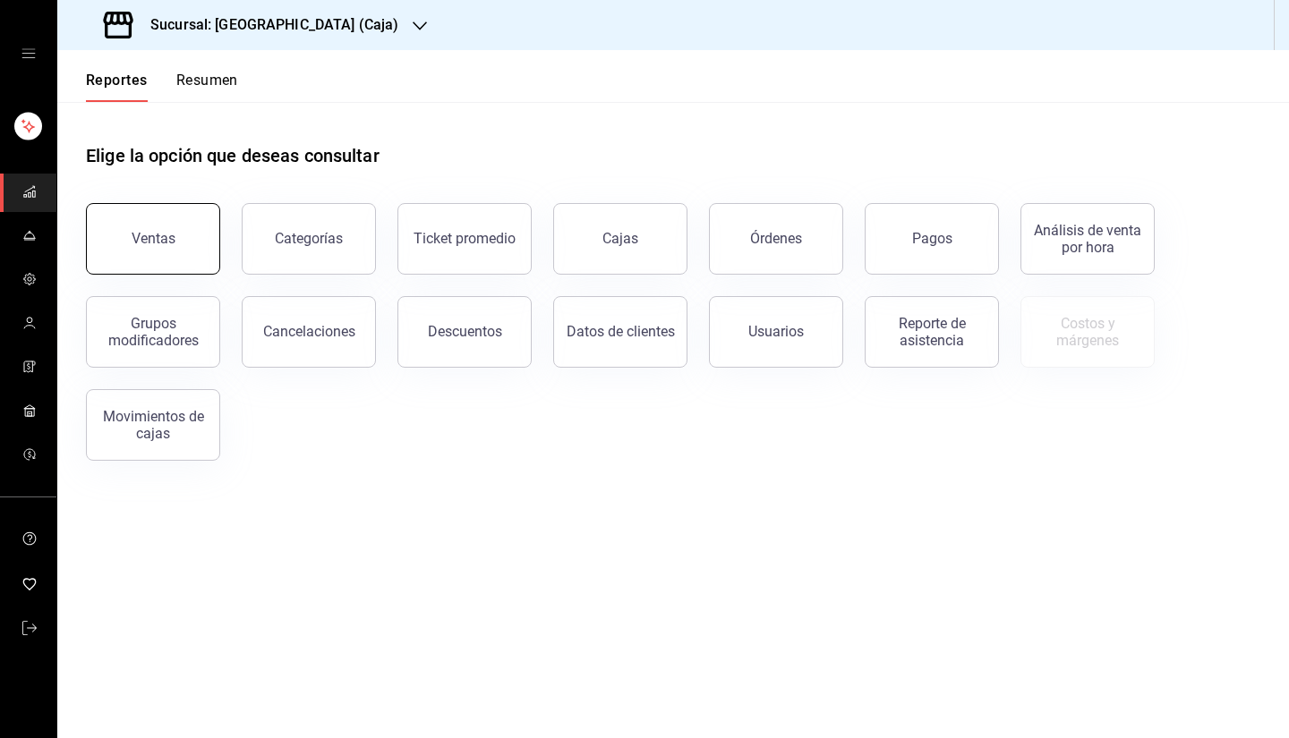
click at [191, 255] on button "Ventas" at bounding box center [153, 239] width 134 height 72
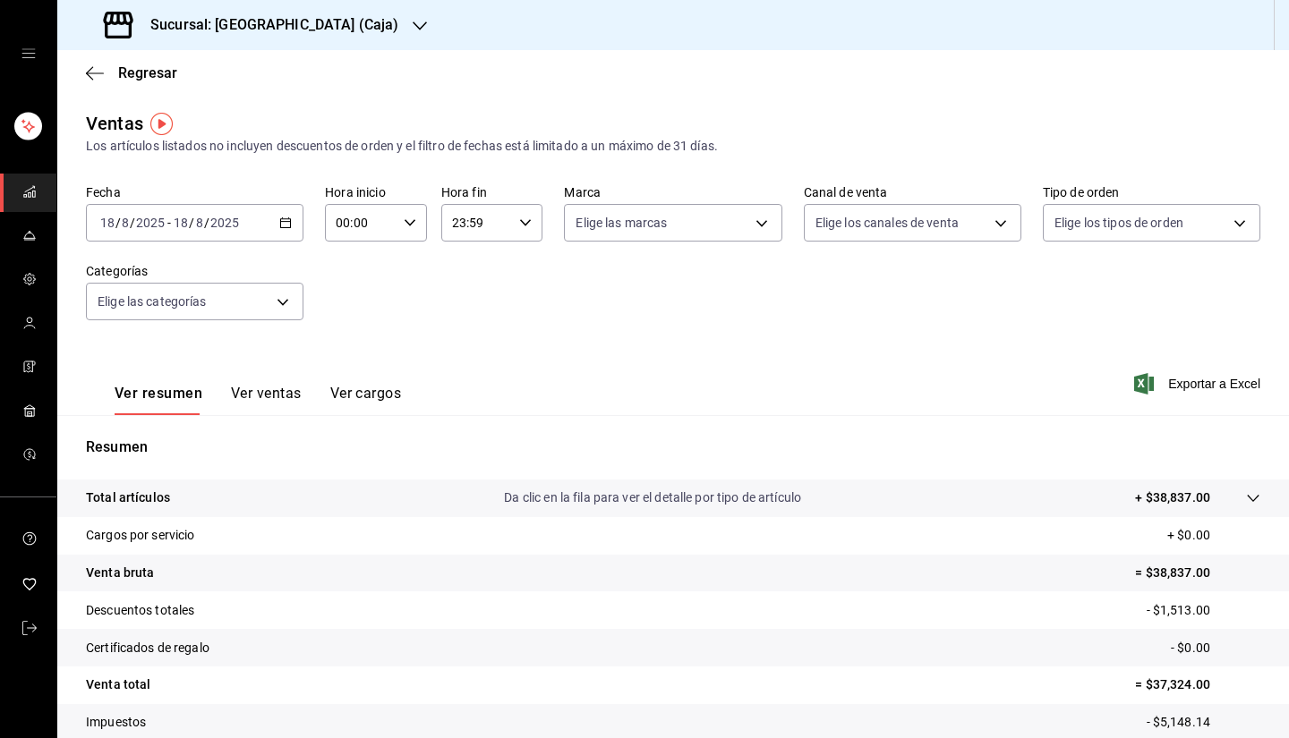
click at [413, 26] on icon "button" at bounding box center [420, 26] width 14 height 14
click at [238, 119] on div "Casino Español" at bounding box center [192, 117] width 240 height 19
drag, startPoint x: 948, startPoint y: 380, endPoint x: 974, endPoint y: 393, distance: 28.8
click at [949, 380] on div "Ver resumen Ver ventas Ver cargos Exportar a Excel" at bounding box center [672, 378] width 1231 height 73
click at [1182, 385] on span "Exportar a Excel" at bounding box center [1198, 383] width 123 height 21
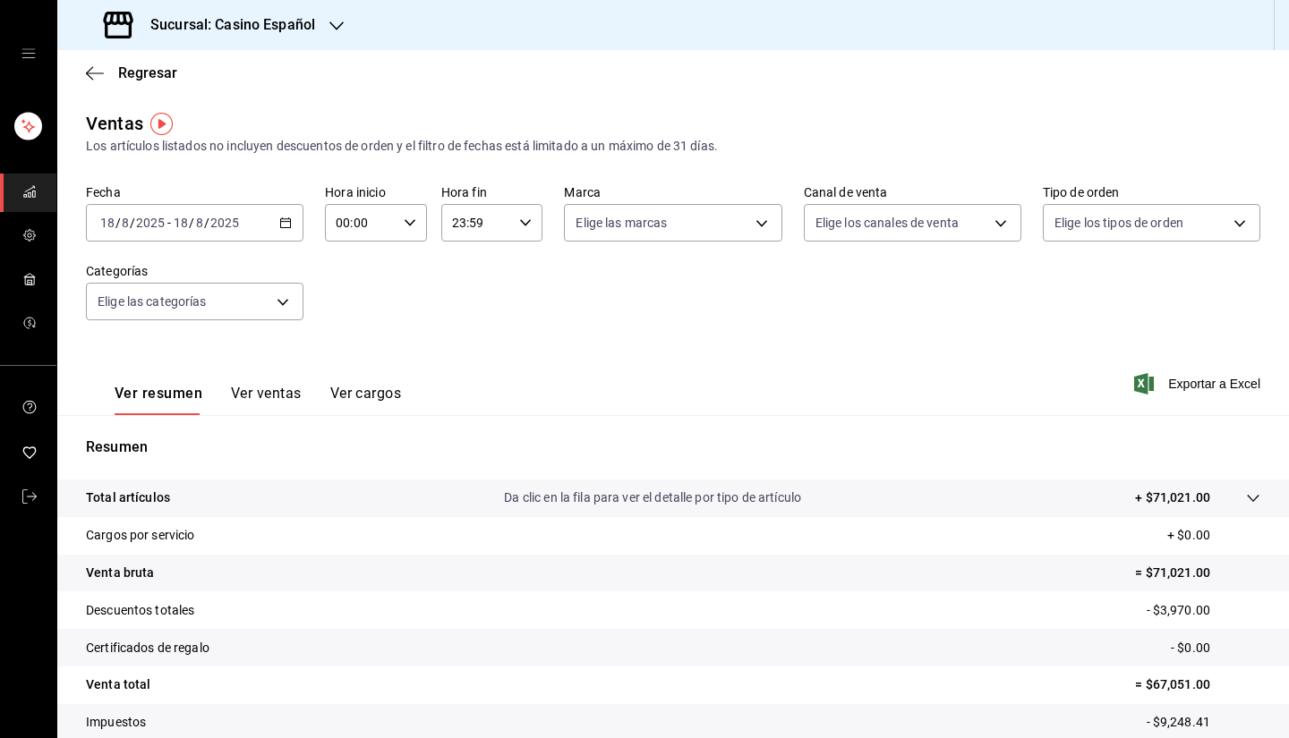
click at [950, 377] on div "Ver resumen Ver ventas Ver cargos Exportar a Excel" at bounding box center [672, 378] width 1231 height 73
click at [285, 20] on h3 "Sucursal: Casino Español" at bounding box center [225, 24] width 179 height 21
click at [235, 78] on div "Mesón del Casino (Caja)" at bounding box center [192, 77] width 240 height 19
click at [1053, 114] on div "Ventas Los artículos listados no incluyen descuentos de orden y el filtro de fe…" at bounding box center [673, 133] width 1174 height 46
click at [1173, 377] on span "Exportar a Excel" at bounding box center [1198, 383] width 123 height 21
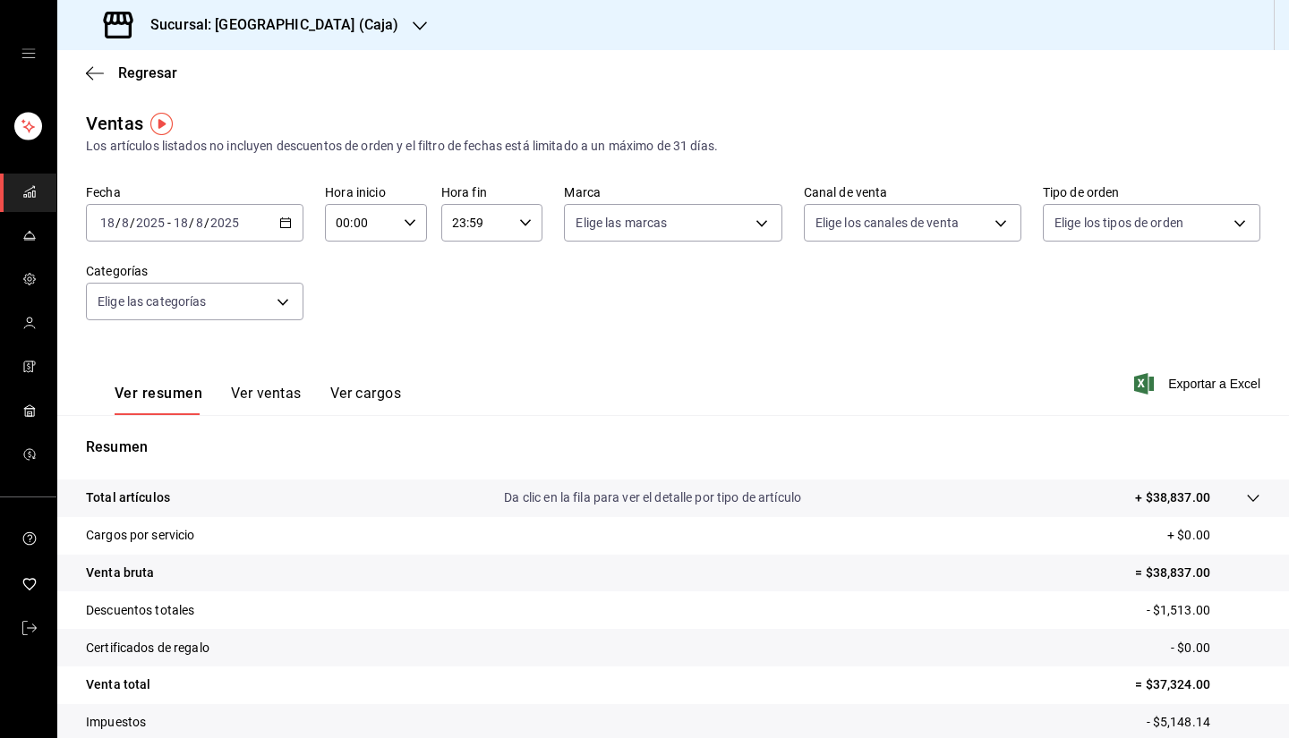
click at [841, 128] on div "Ventas Los artículos listados no incluyen descuentos de orden y el filtro de fe…" at bounding box center [673, 133] width 1174 height 46
click at [142, 66] on span "Regresar" at bounding box center [147, 72] width 59 height 17
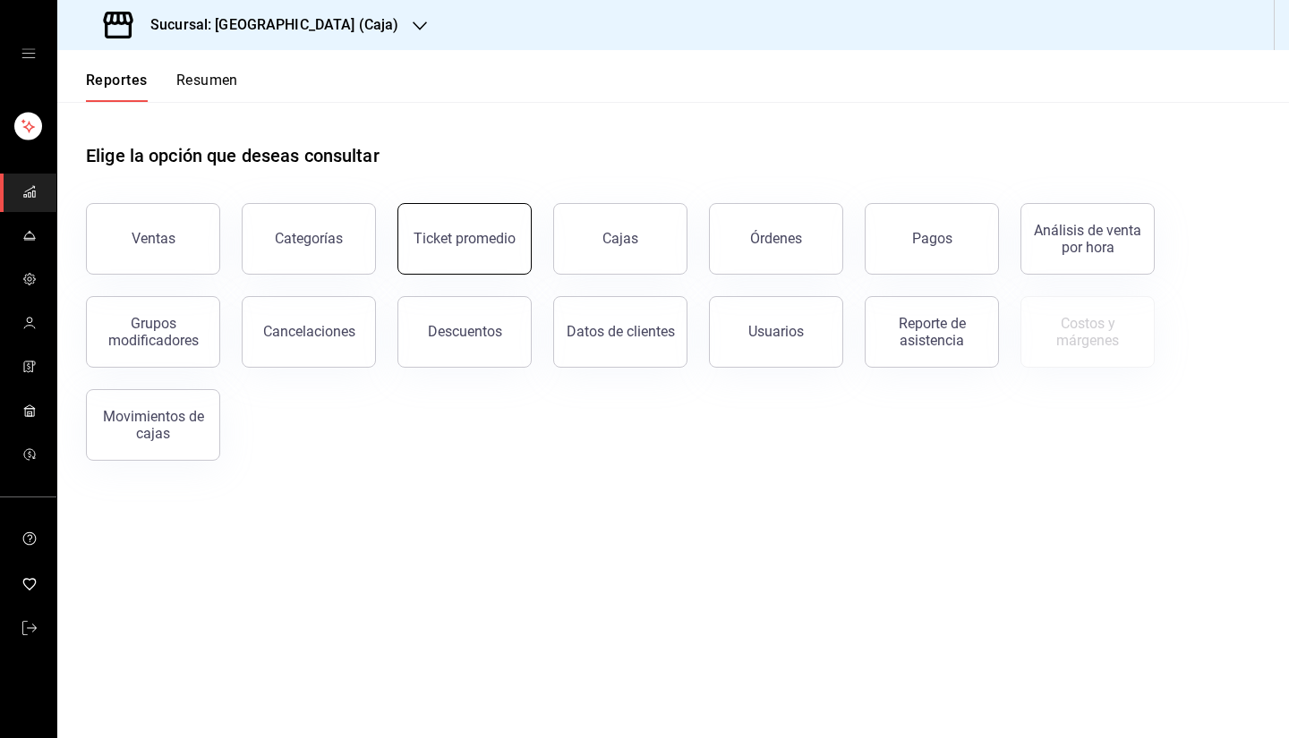
click at [487, 255] on button "Ticket promedio" at bounding box center [464, 239] width 134 height 72
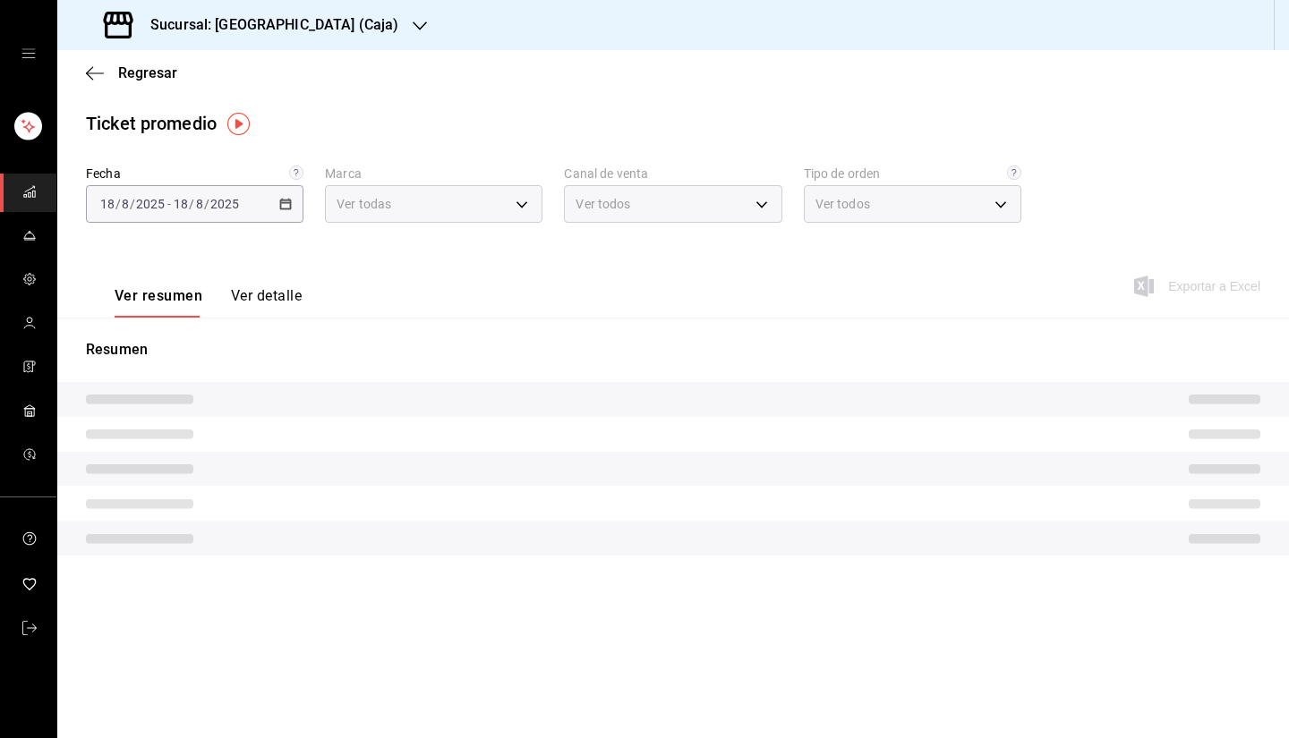
type input "4603dd64-1059-46d7-8fb0-b889588889d5"
type input "PARROT,UBER_EATS,RAPPI,DIDI_FOOD,ONLINE"
type input "a103e55f-73cb-4727-a362-231126d7d137,d20bb503-4079-4584-a485-3f48b93b4545,EXTER…"
